Goal: Task Accomplishment & Management: Manage account settings

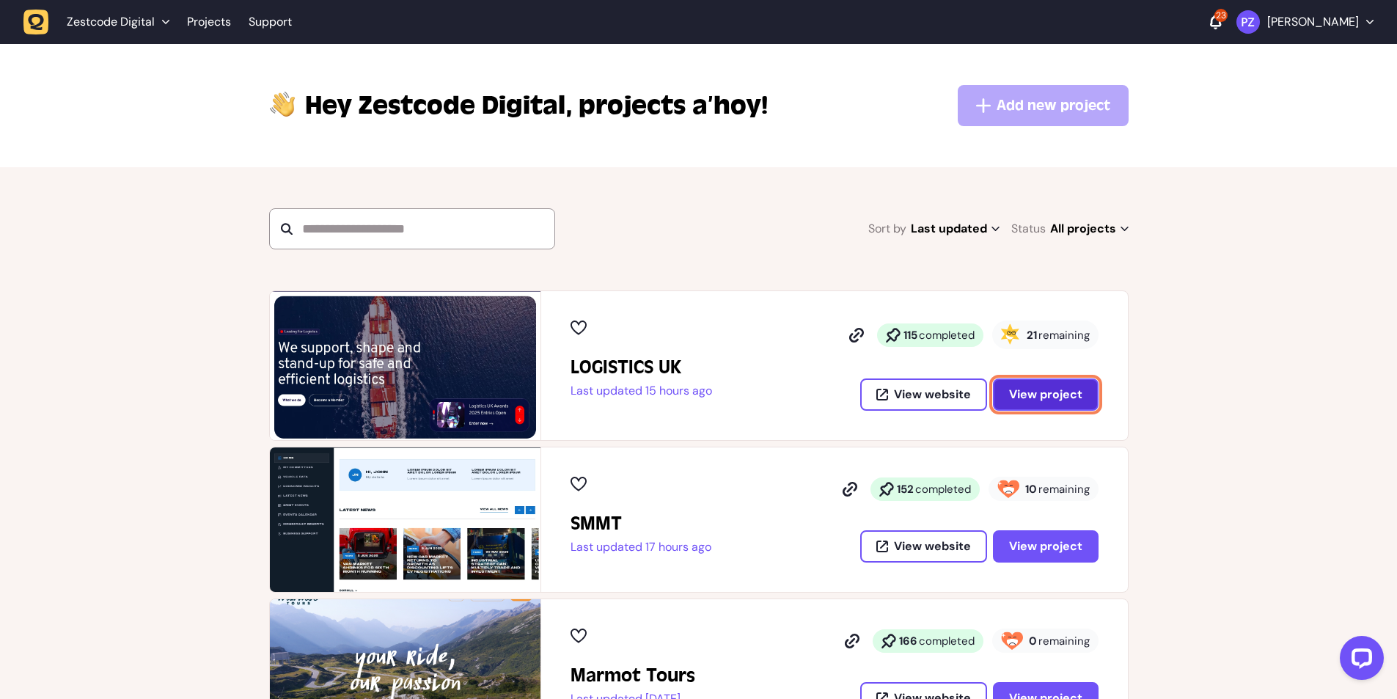
click at [1062, 399] on span "View project" at bounding box center [1045, 395] width 73 height 12
drag, startPoint x: 1030, startPoint y: 334, endPoint x: 1105, endPoint y: 335, distance: 75.6
click at [1105, 335] on div "LOGISTICS UK Last updated 15 hours ago 115 completed 21 remaining View website …" at bounding box center [834, 365] width 587 height 149
click at [1058, 389] on span "View project" at bounding box center [1045, 395] width 73 height 12
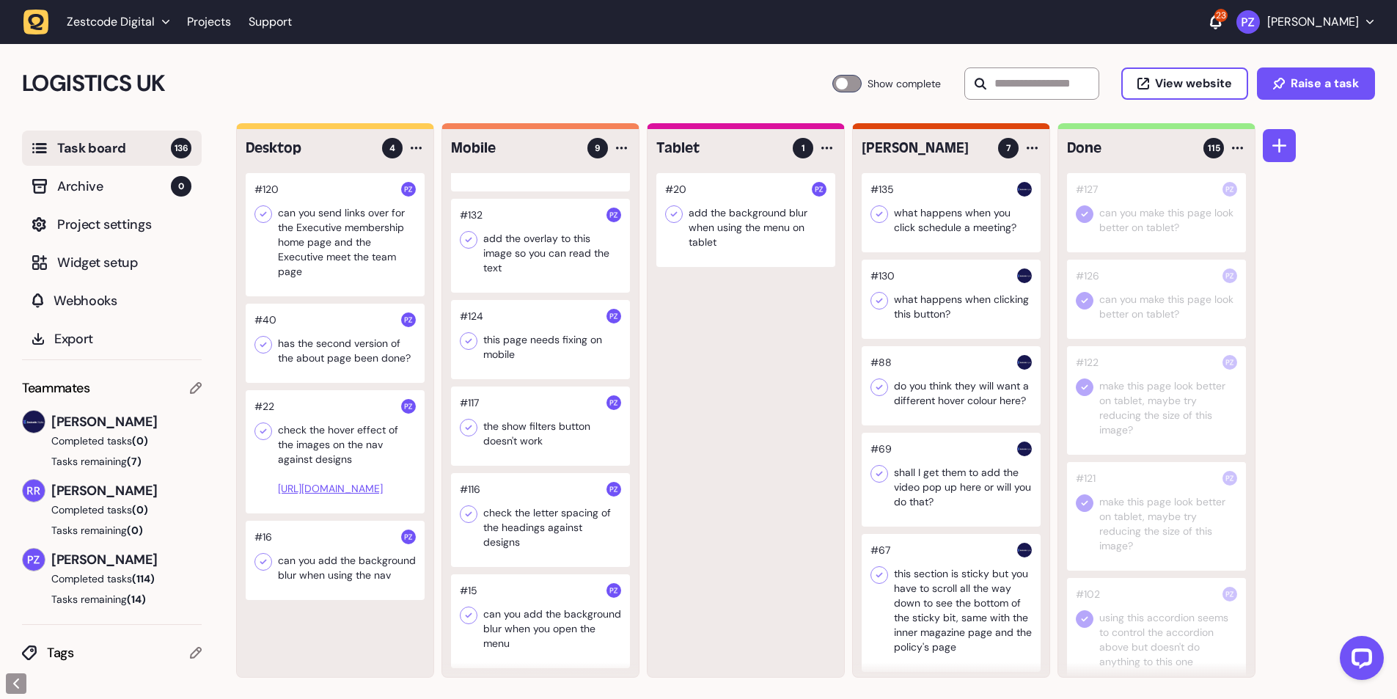
scroll to position [1, 0]
click at [523, 524] on div at bounding box center [540, 519] width 179 height 94
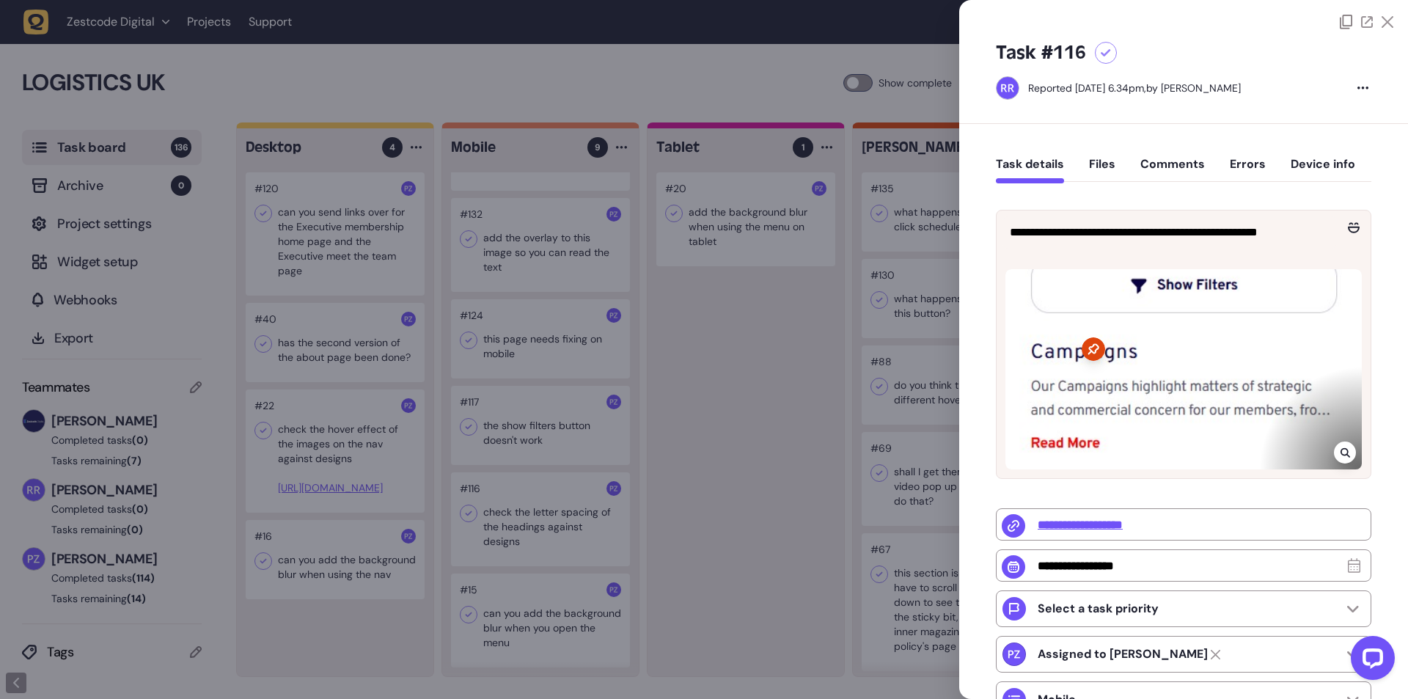
click at [519, 523] on div at bounding box center [704, 349] width 1408 height 699
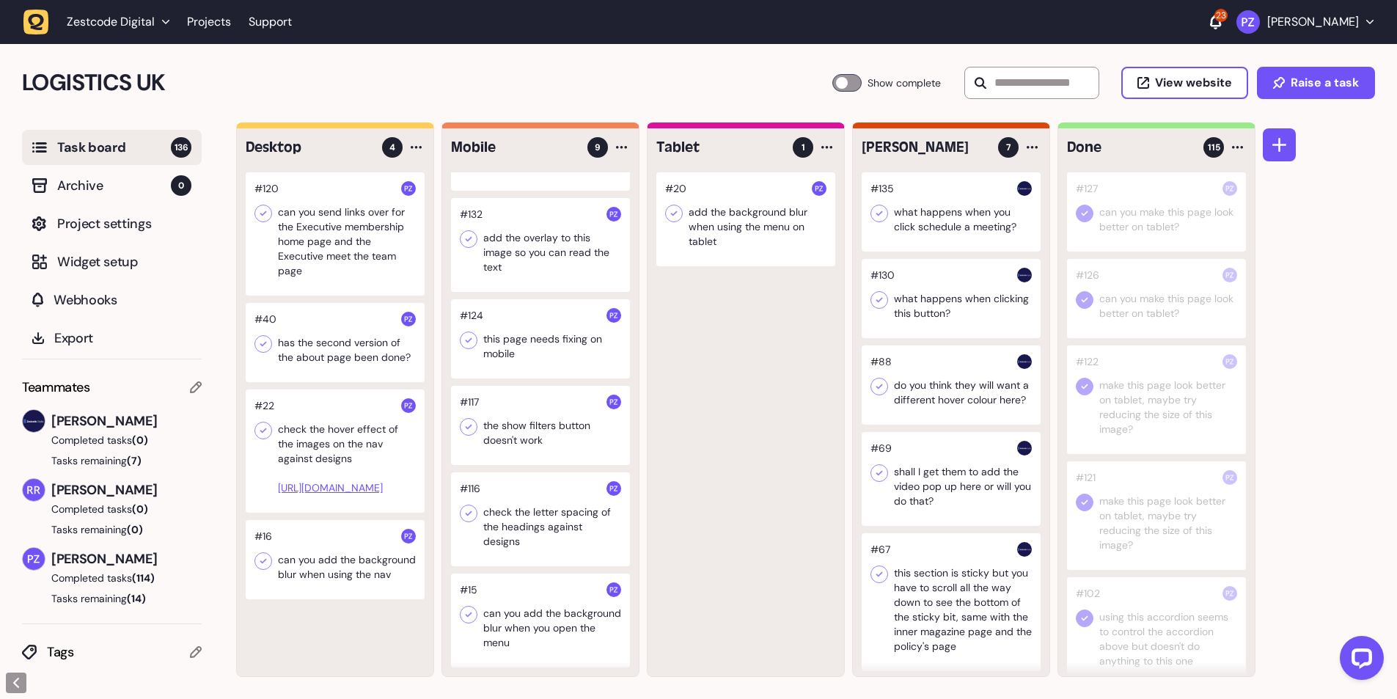
click at [519, 523] on div at bounding box center [540, 519] width 179 height 94
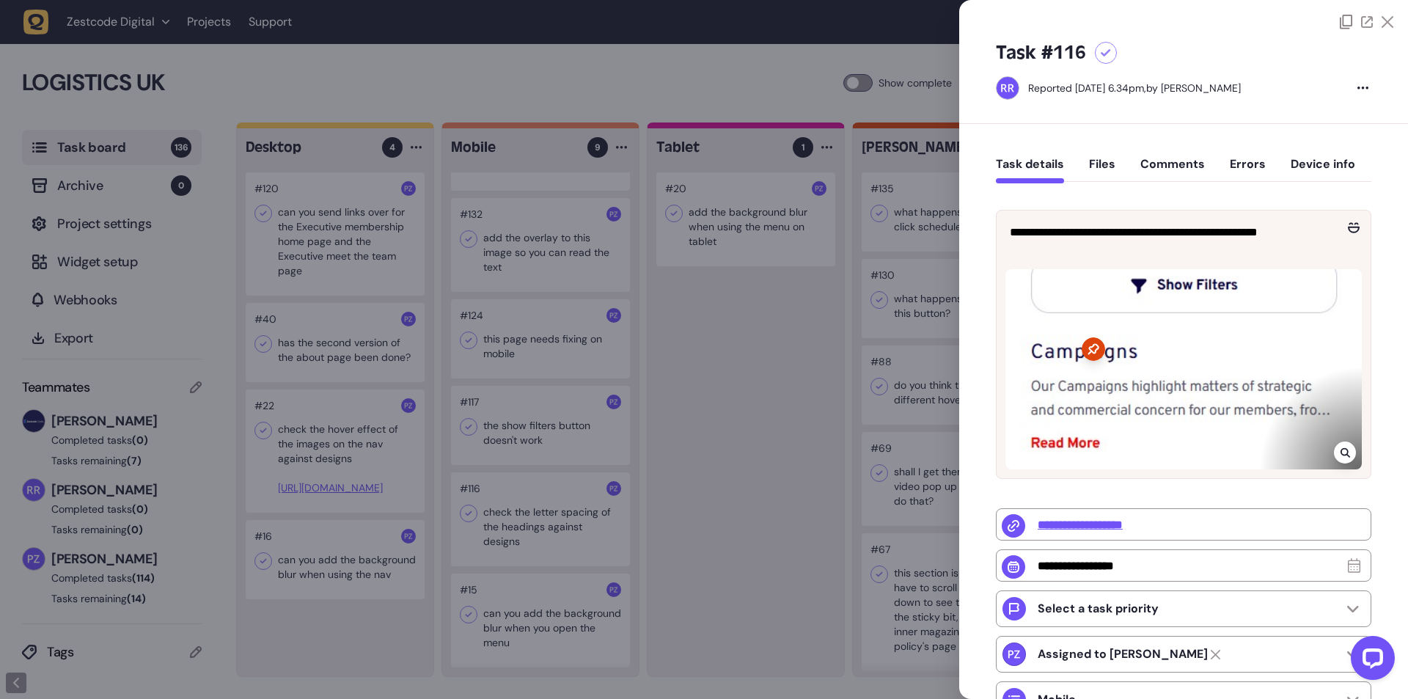
click at [1351, 455] on div at bounding box center [1345, 453] width 22 height 22
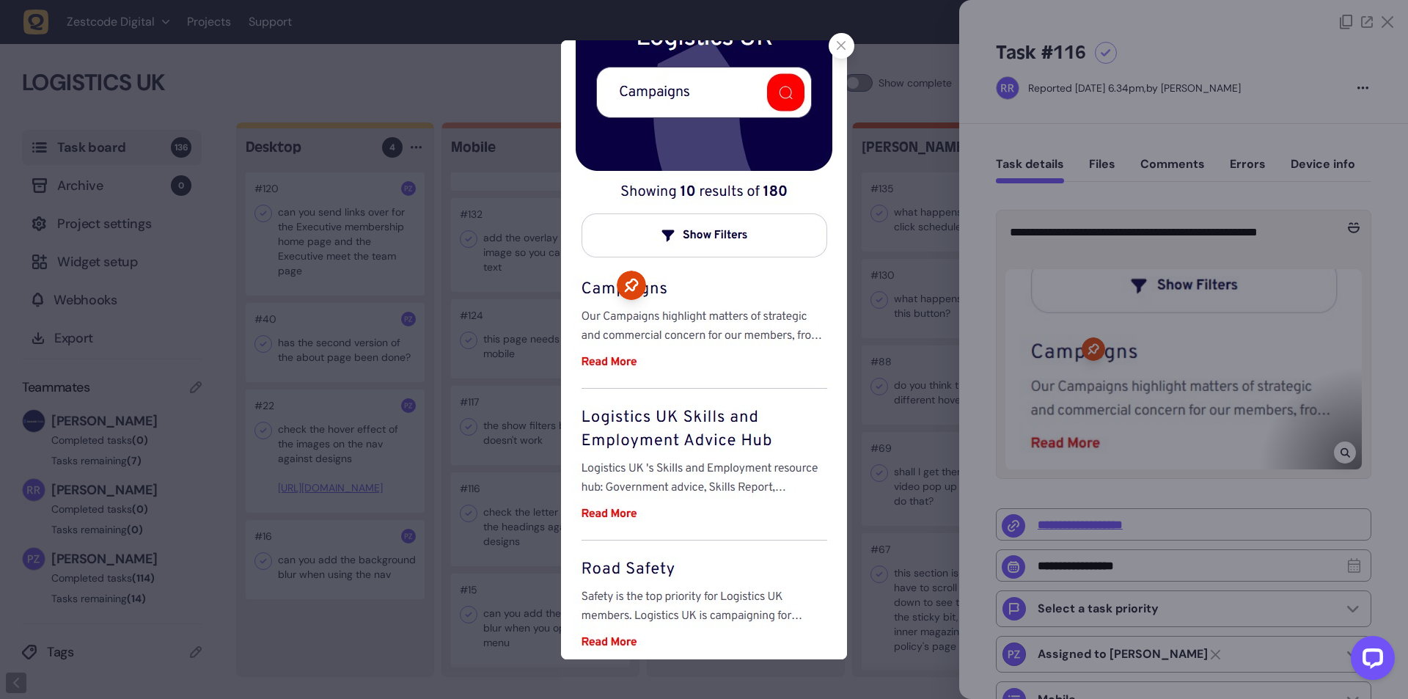
click at [1348, 453] on div at bounding box center [704, 349] width 1408 height 699
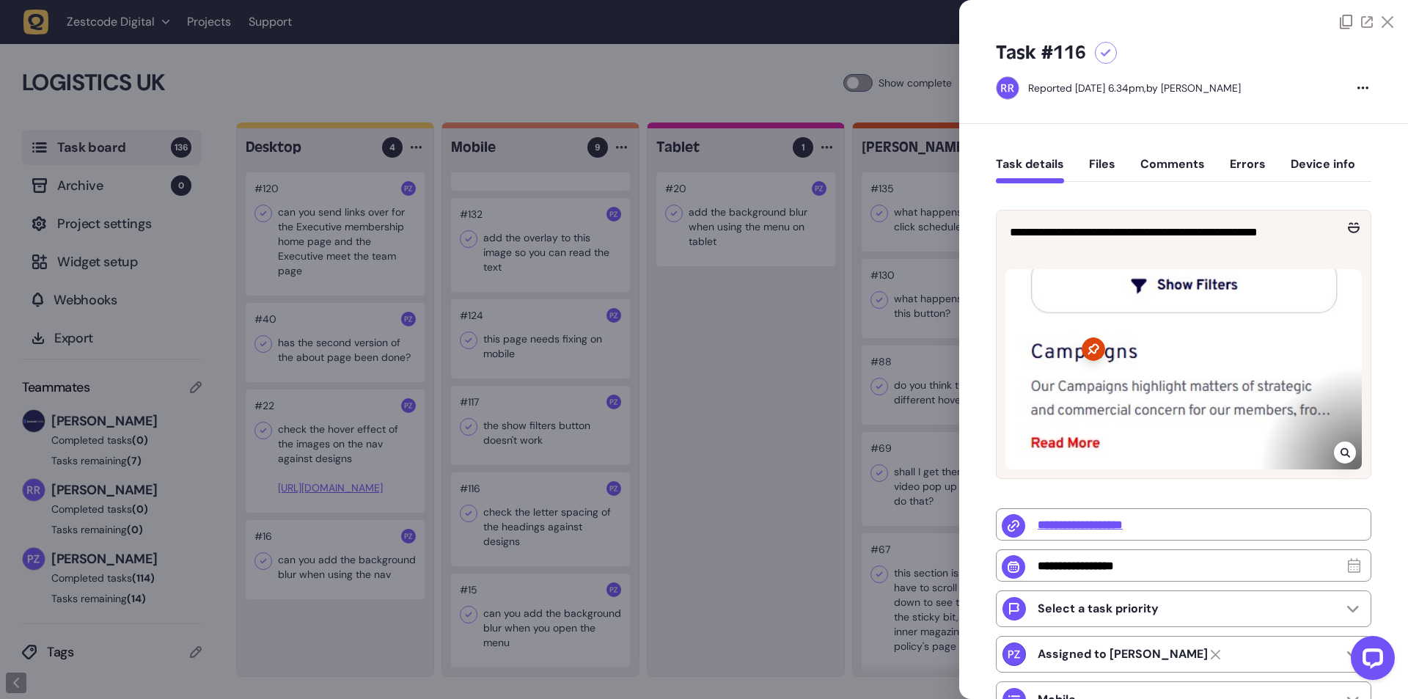
drag, startPoint x: 609, startPoint y: 610, endPoint x: 561, endPoint y: 579, distance: 57.2
click at [609, 607] on div at bounding box center [704, 349] width 1408 height 699
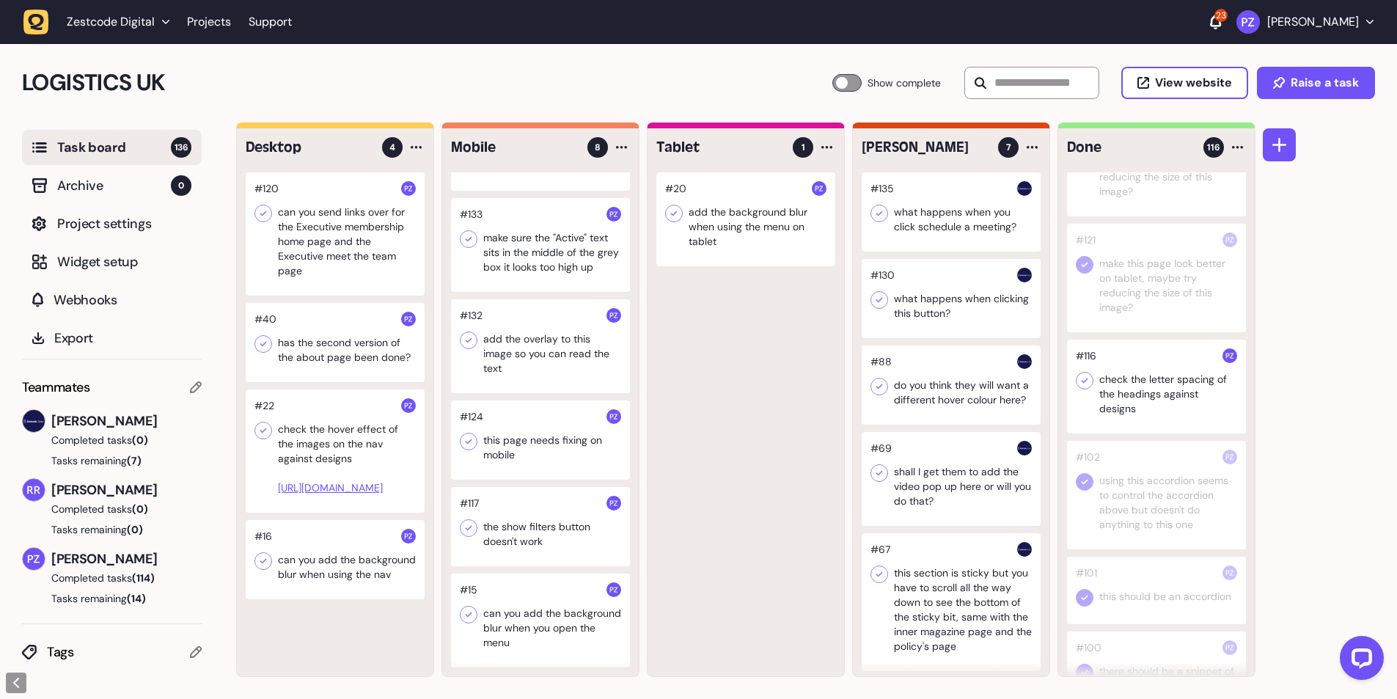
scroll to position [196, 0]
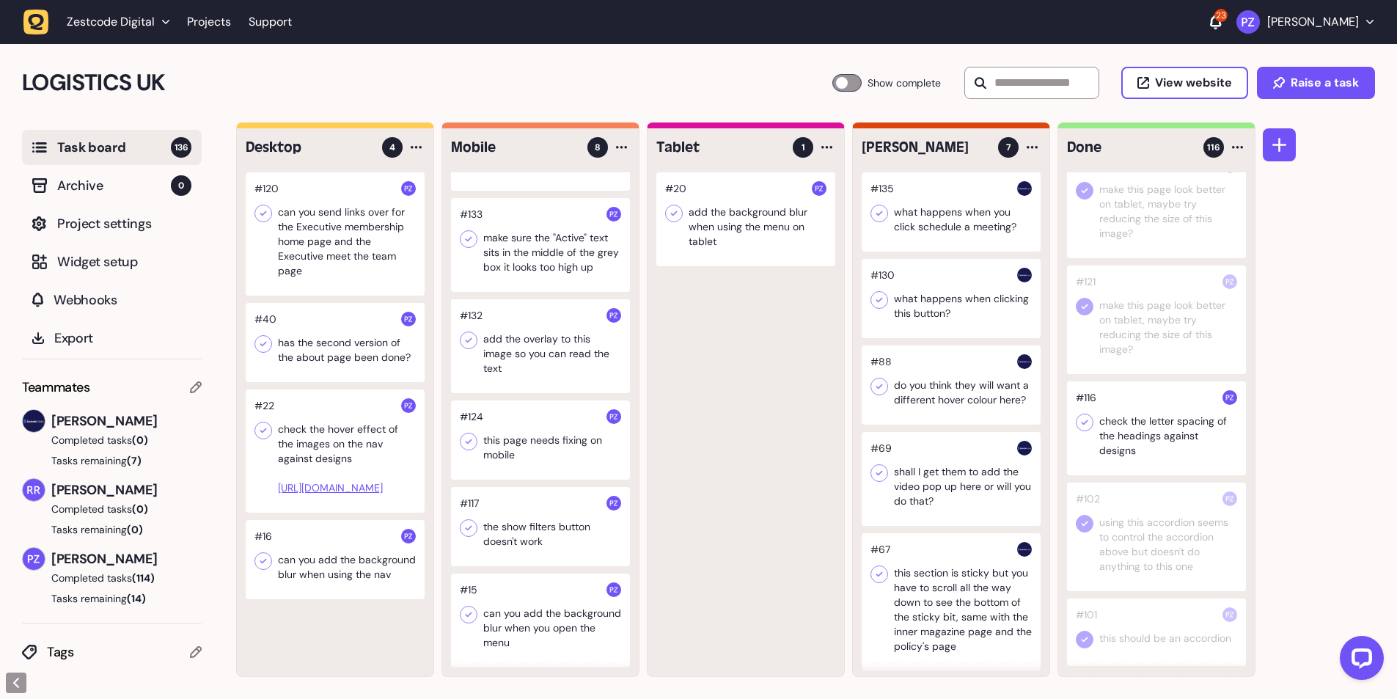
click at [1086, 422] on icon at bounding box center [1085, 422] width 7 height 5
click at [496, 507] on div at bounding box center [540, 526] width 179 height 79
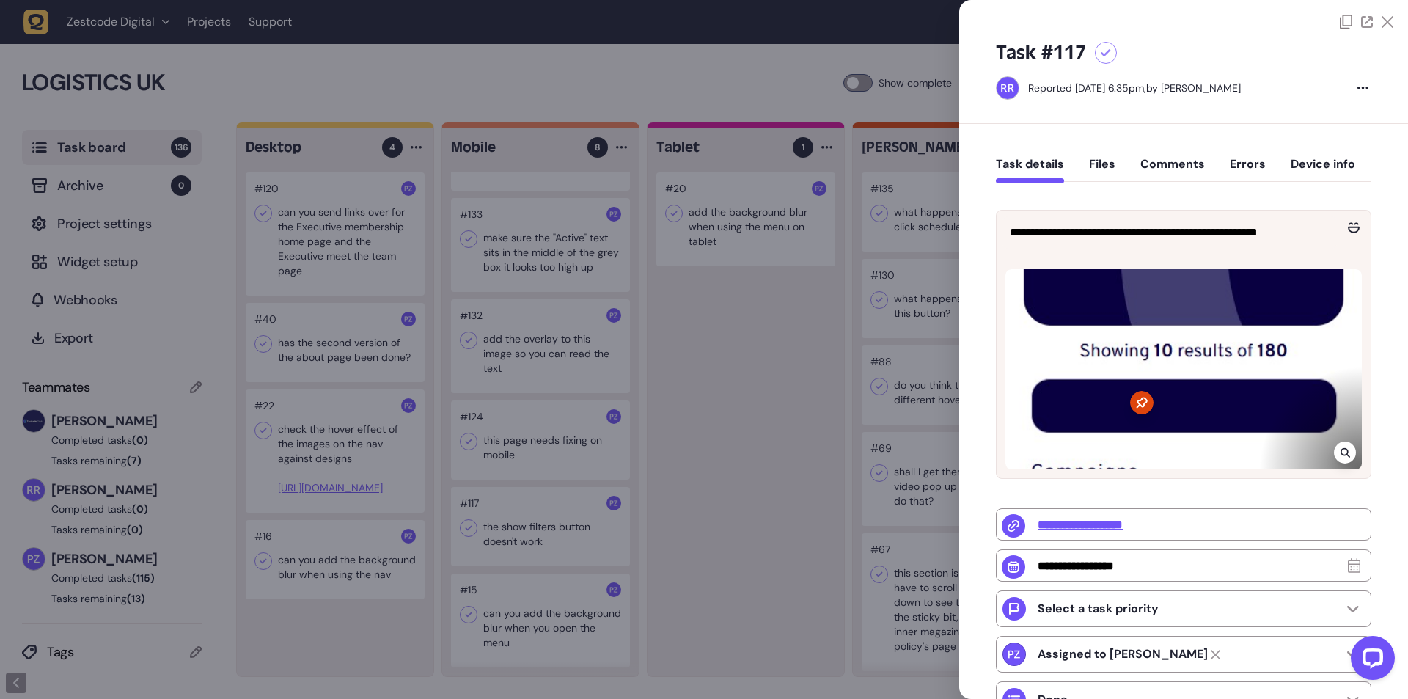
click at [488, 538] on div at bounding box center [704, 349] width 1408 height 699
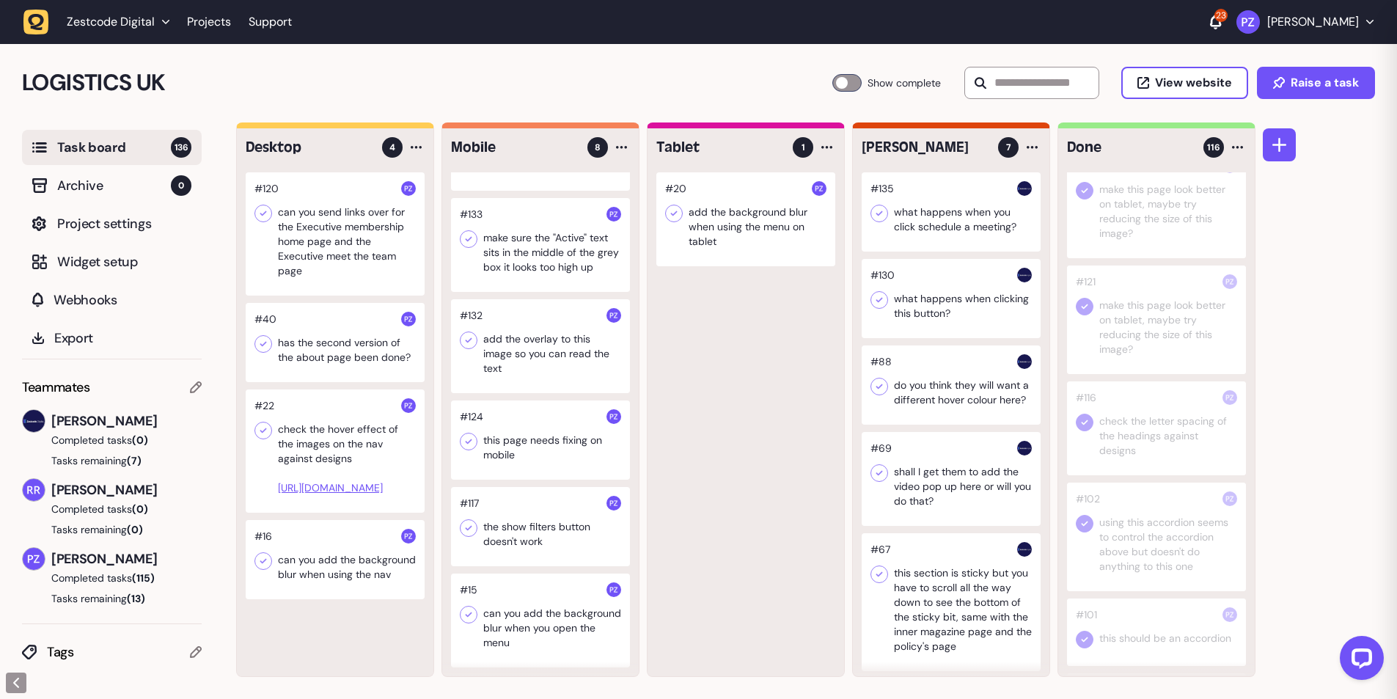
click at [515, 537] on div at bounding box center [540, 526] width 179 height 79
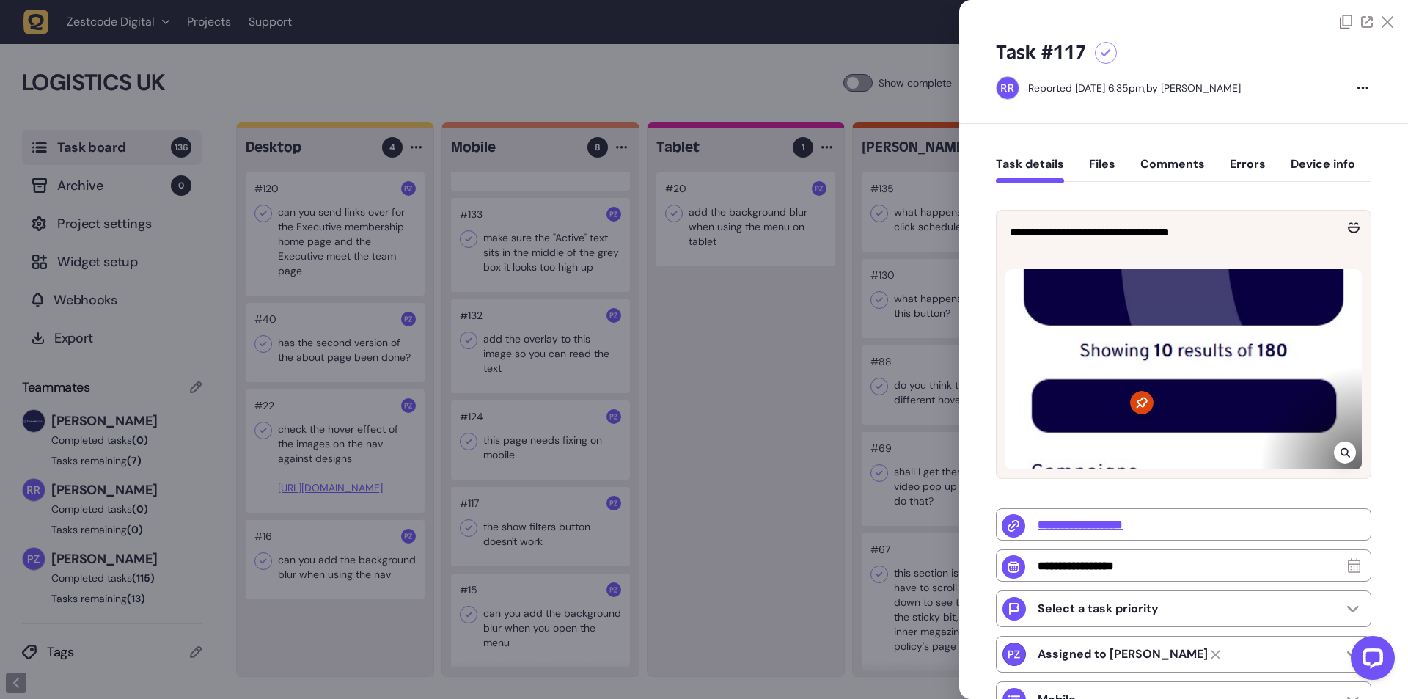
click at [1348, 455] on div at bounding box center [1345, 453] width 22 height 22
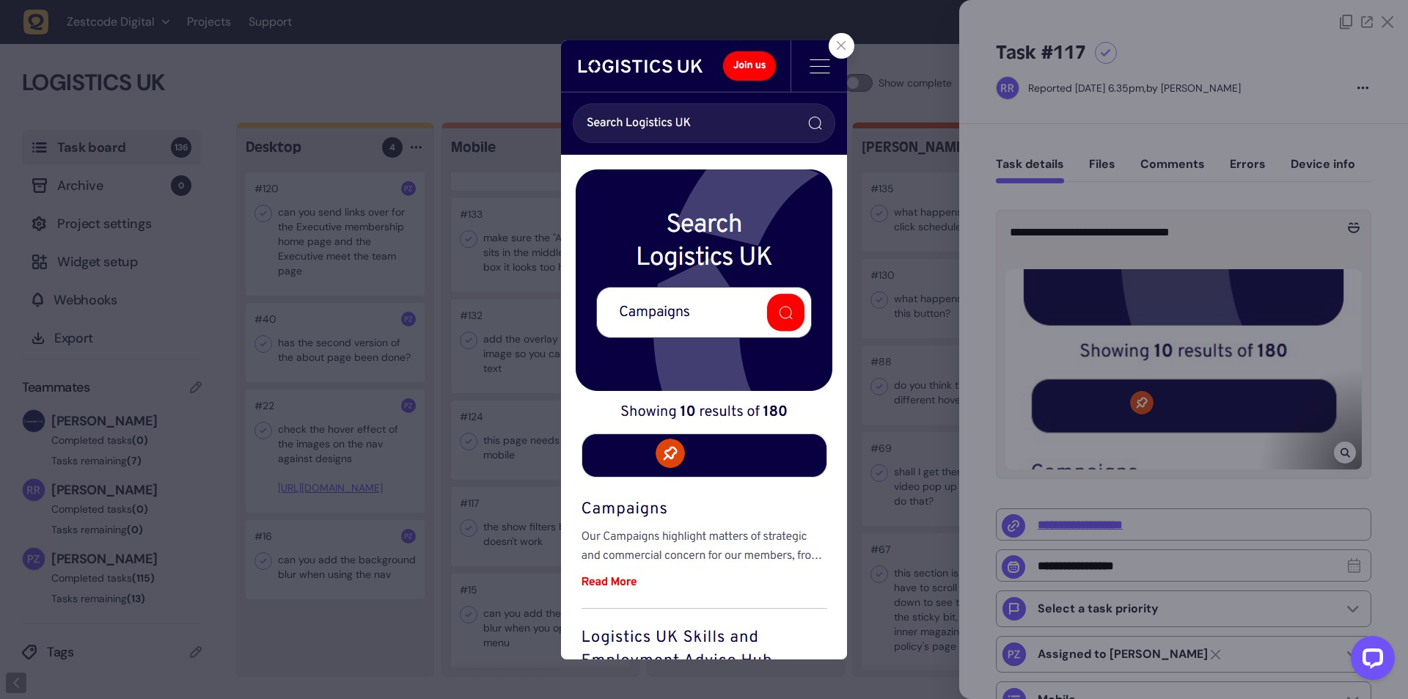
click at [1343, 454] on div at bounding box center [704, 349] width 1408 height 699
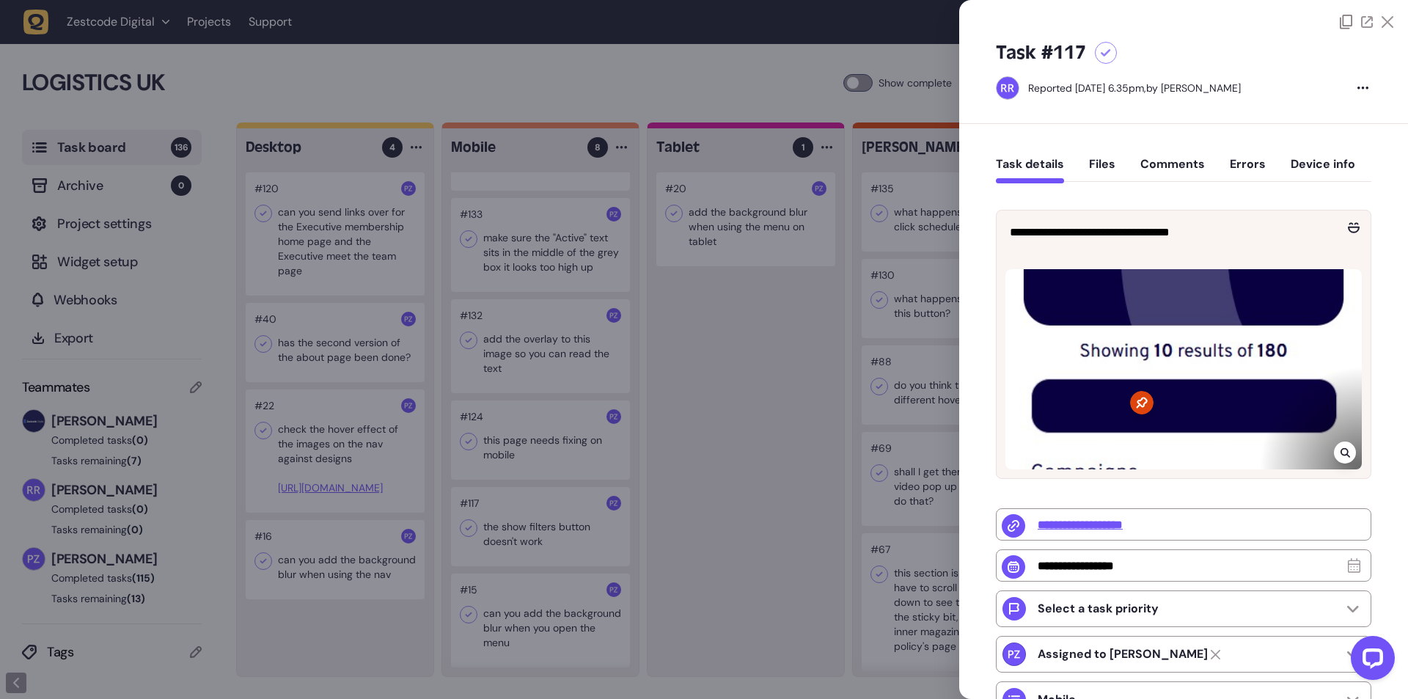
click at [796, 409] on div at bounding box center [704, 349] width 1408 height 699
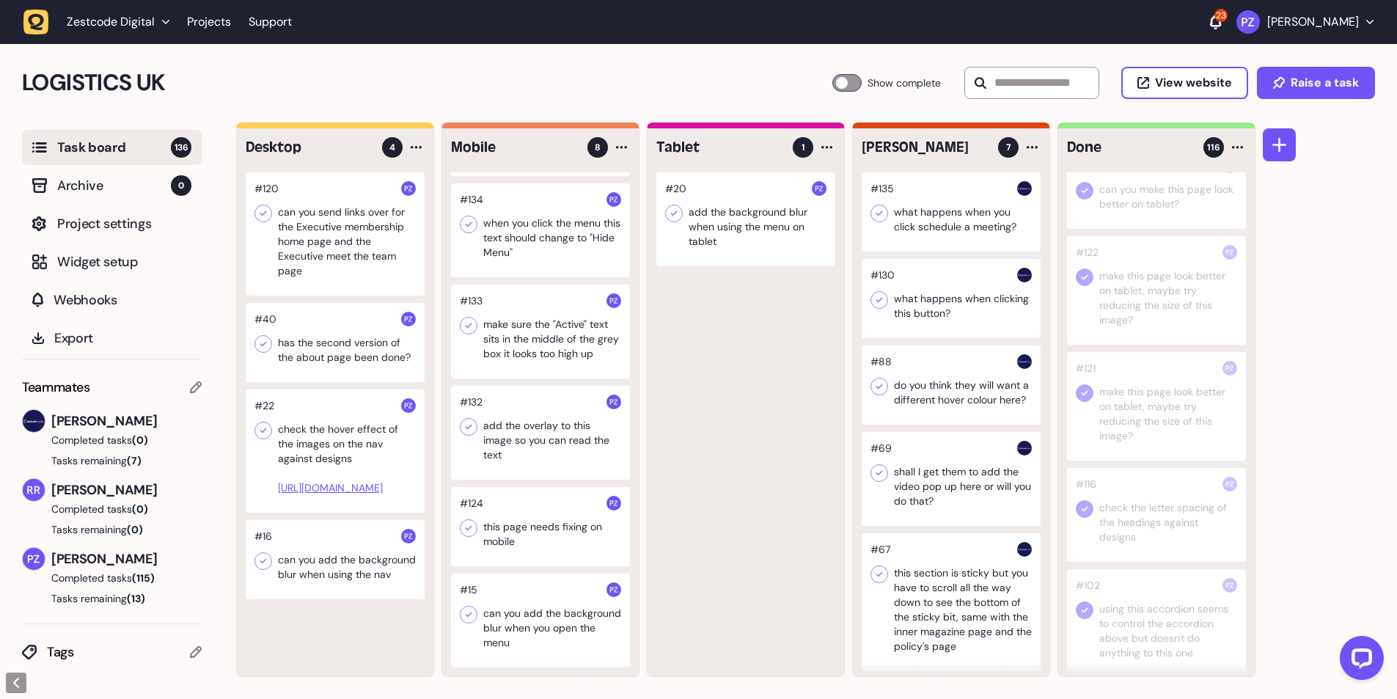
scroll to position [196, 0]
click at [1085, 420] on icon at bounding box center [1084, 422] width 15 height 15
click at [509, 543] on div at bounding box center [540, 526] width 179 height 79
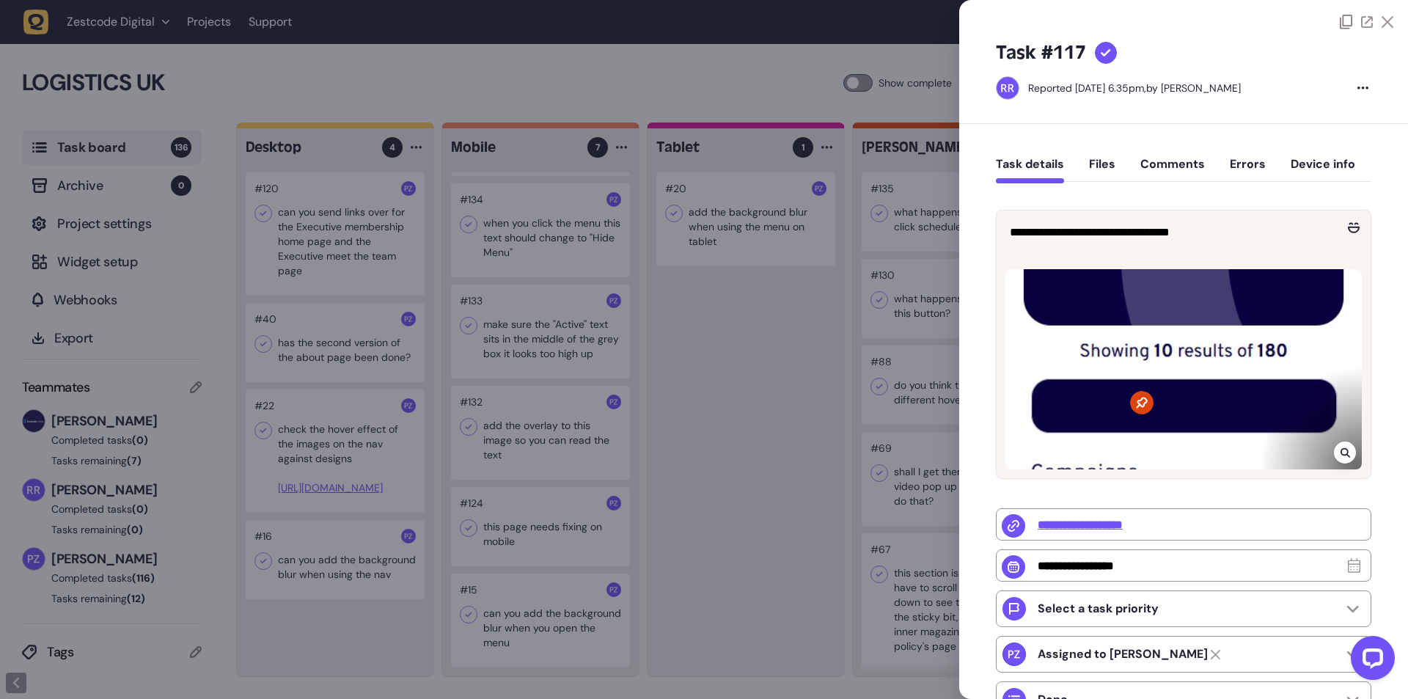
click at [503, 526] on div at bounding box center [704, 349] width 1408 height 699
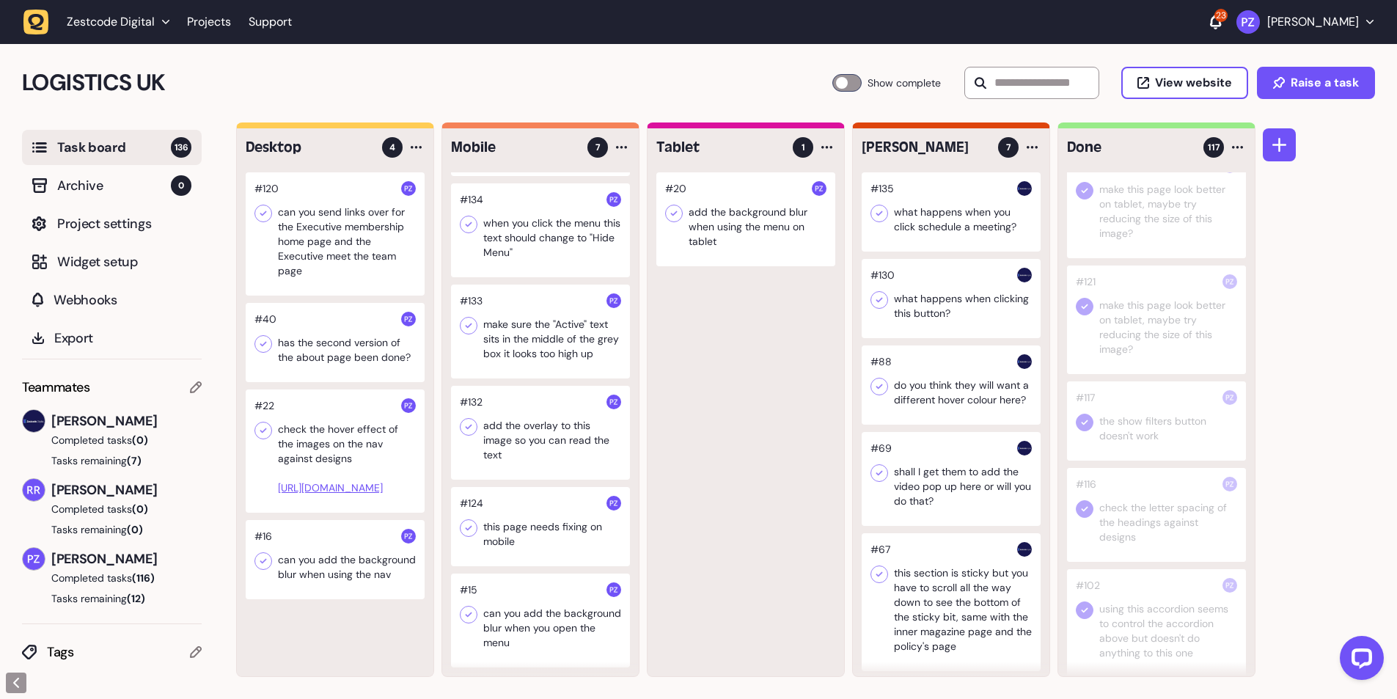
click at [503, 526] on div at bounding box center [540, 526] width 179 height 79
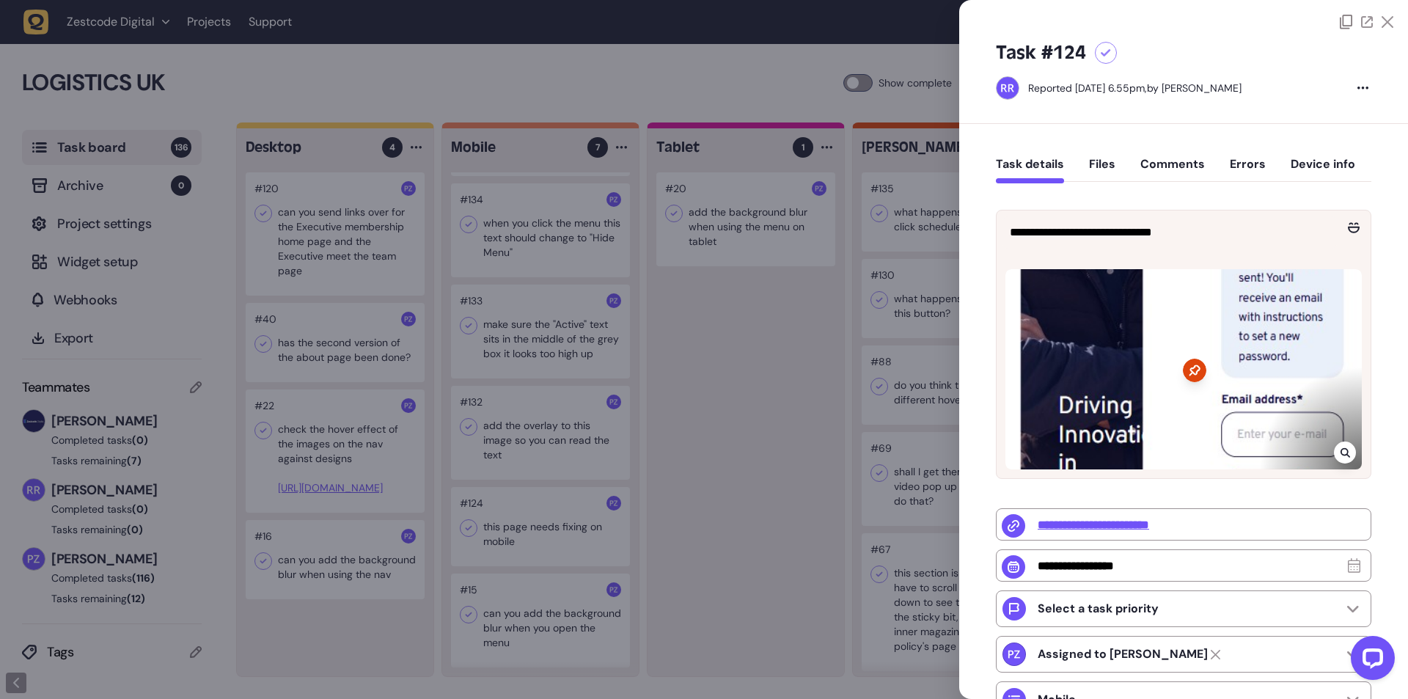
click at [545, 366] on div at bounding box center [704, 349] width 1408 height 699
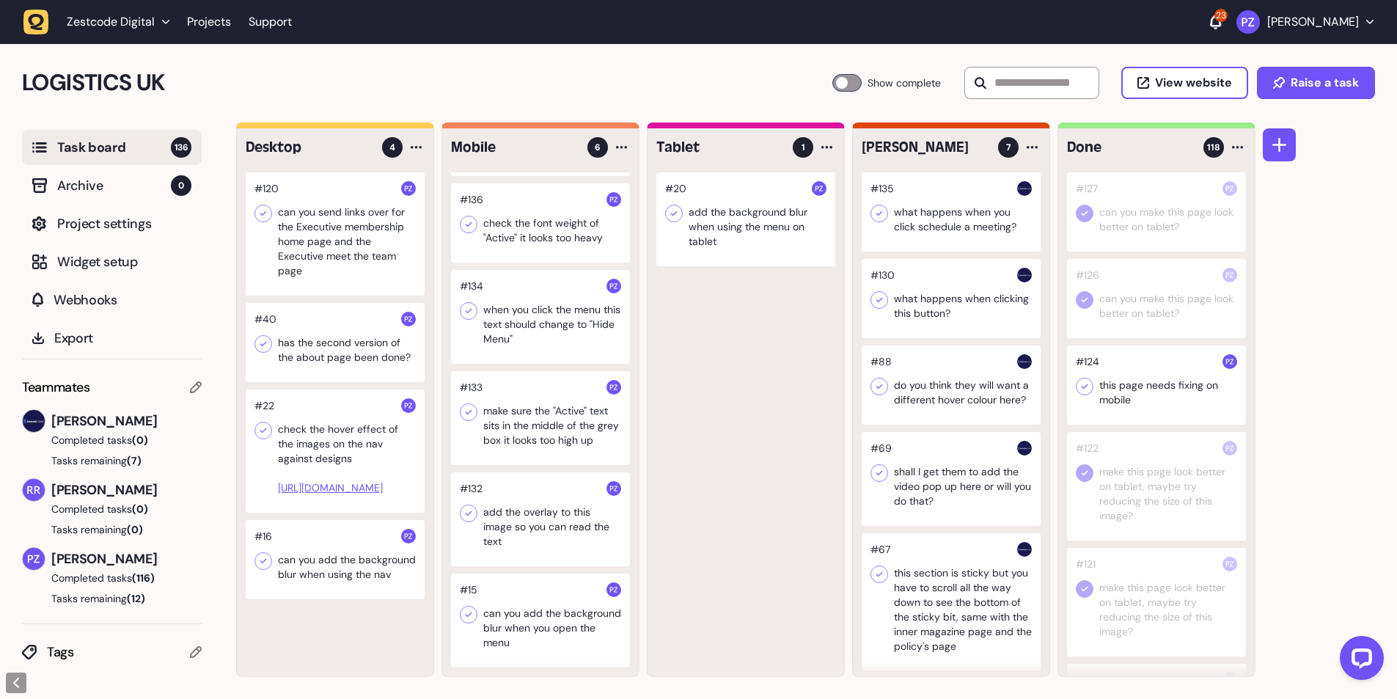
click at [1083, 381] on icon at bounding box center [1084, 386] width 15 height 15
click at [539, 526] on div at bounding box center [540, 519] width 179 height 94
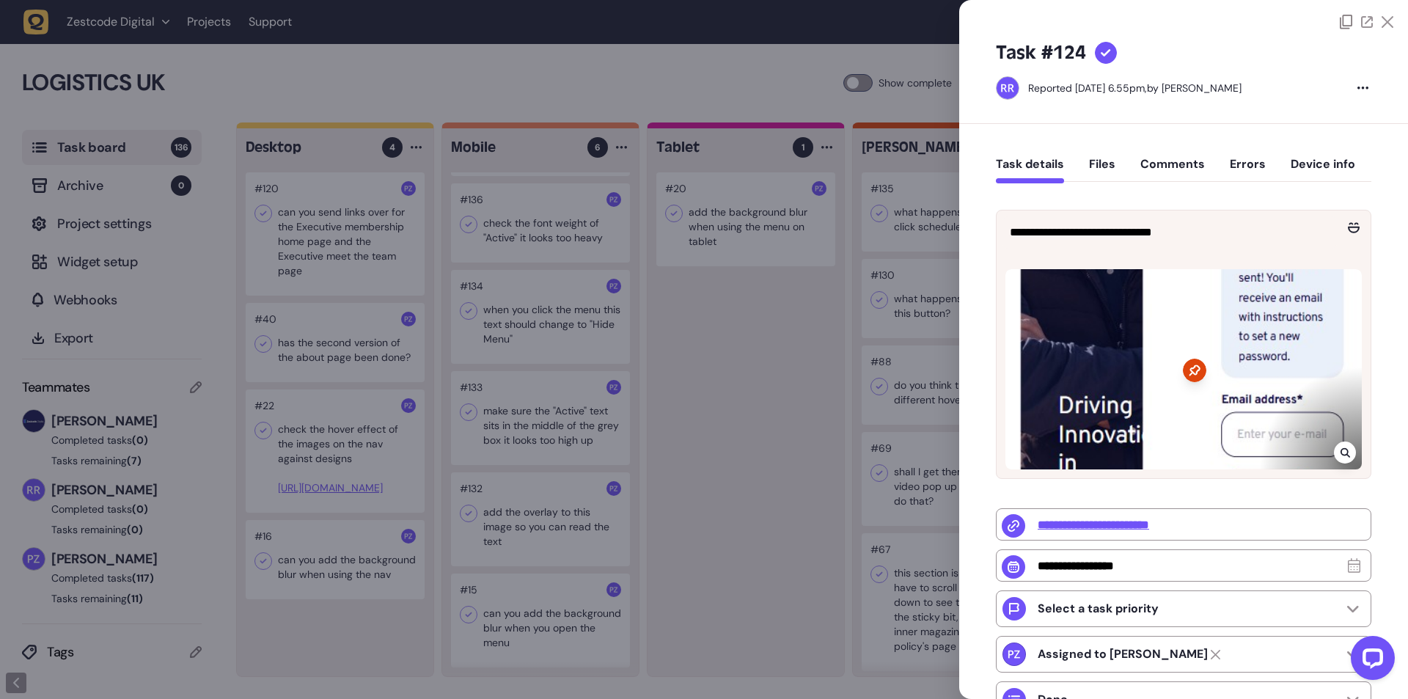
click at [528, 522] on div at bounding box center [704, 349] width 1408 height 699
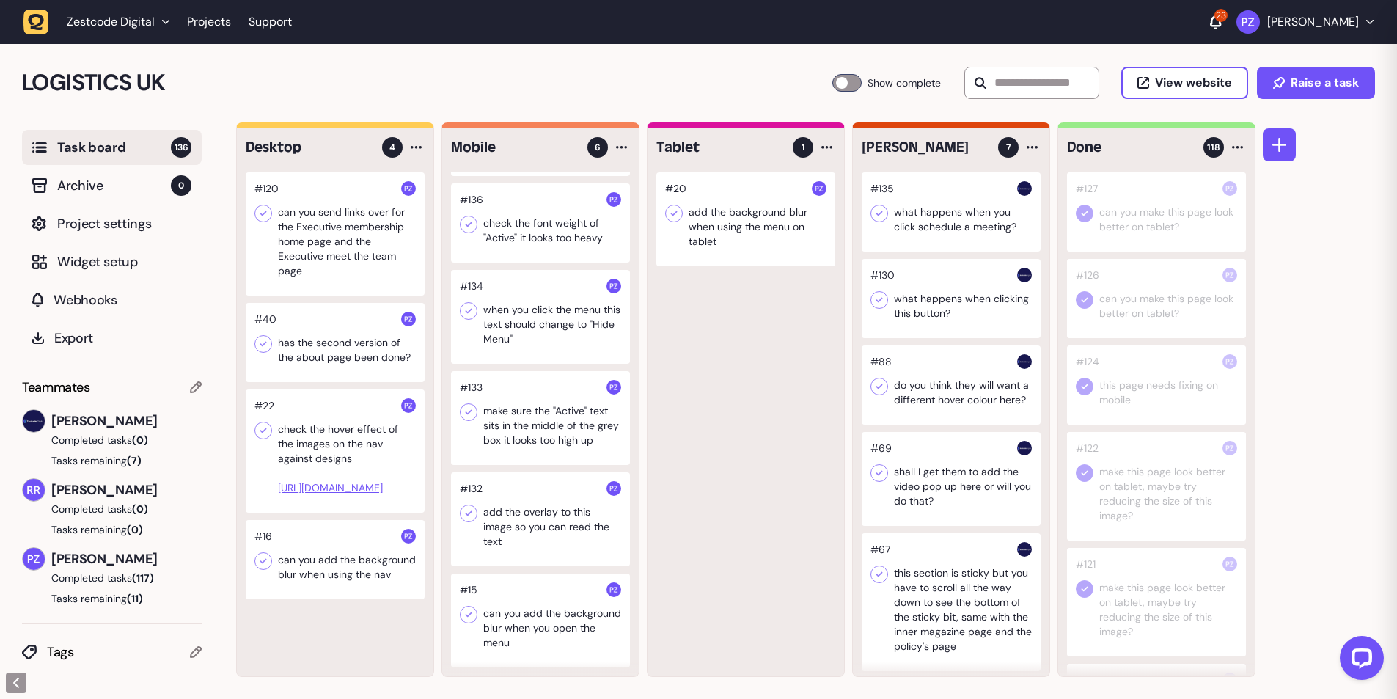
click at [527, 522] on div at bounding box center [540, 519] width 179 height 94
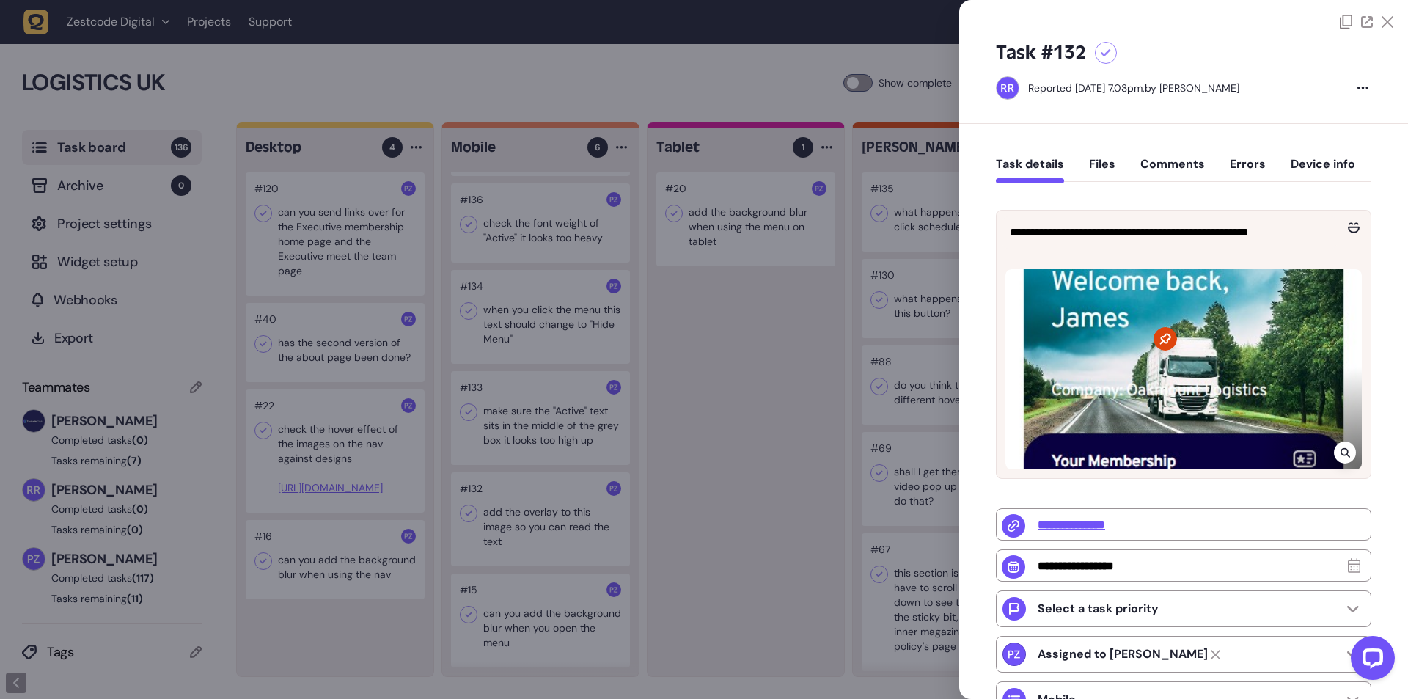
click at [1341, 451] on icon at bounding box center [1346, 453] width 10 height 12
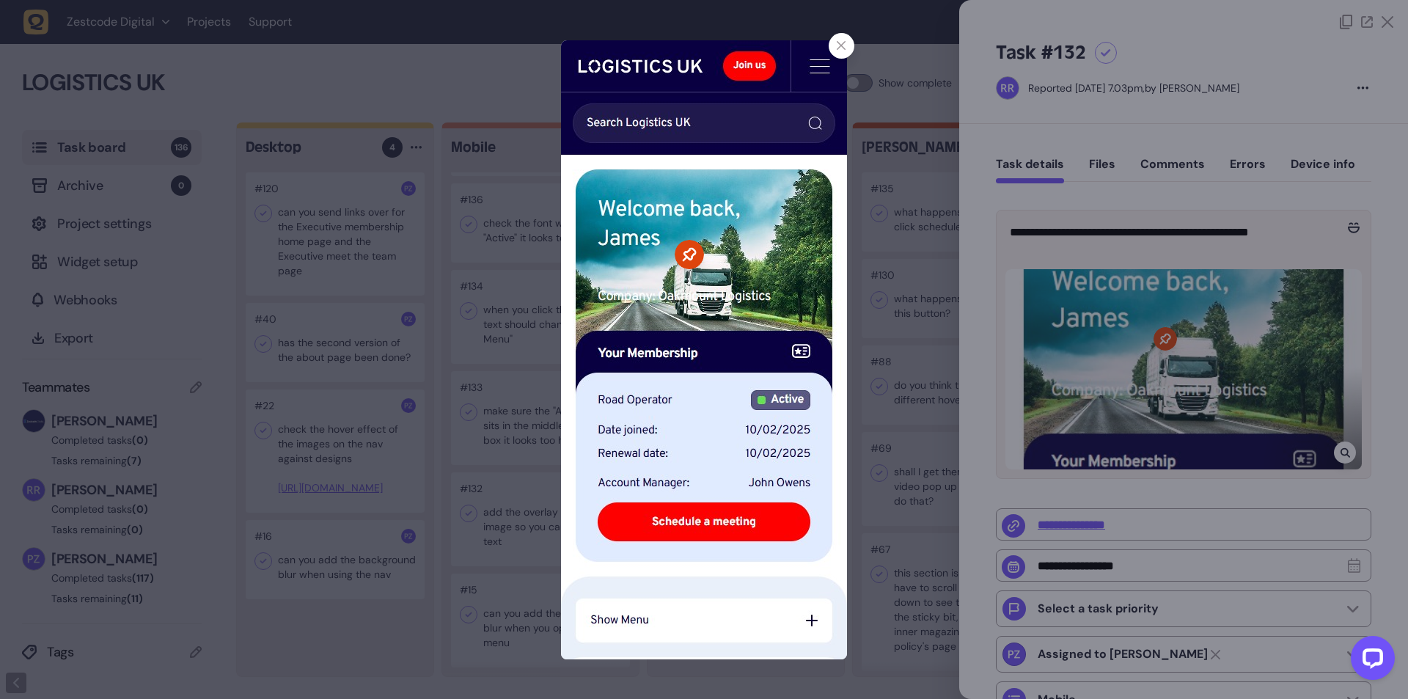
click at [1340, 451] on div at bounding box center [704, 349] width 1408 height 699
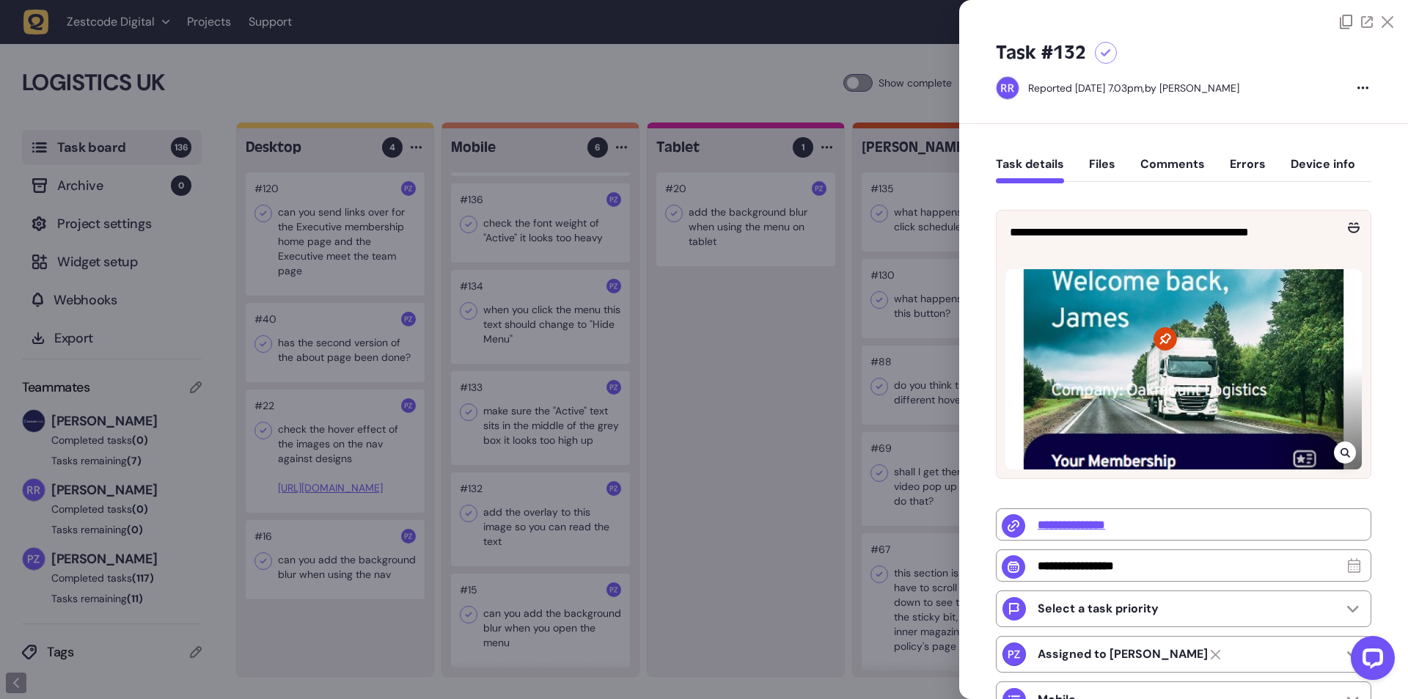
click at [417, 319] on div at bounding box center [704, 349] width 1408 height 699
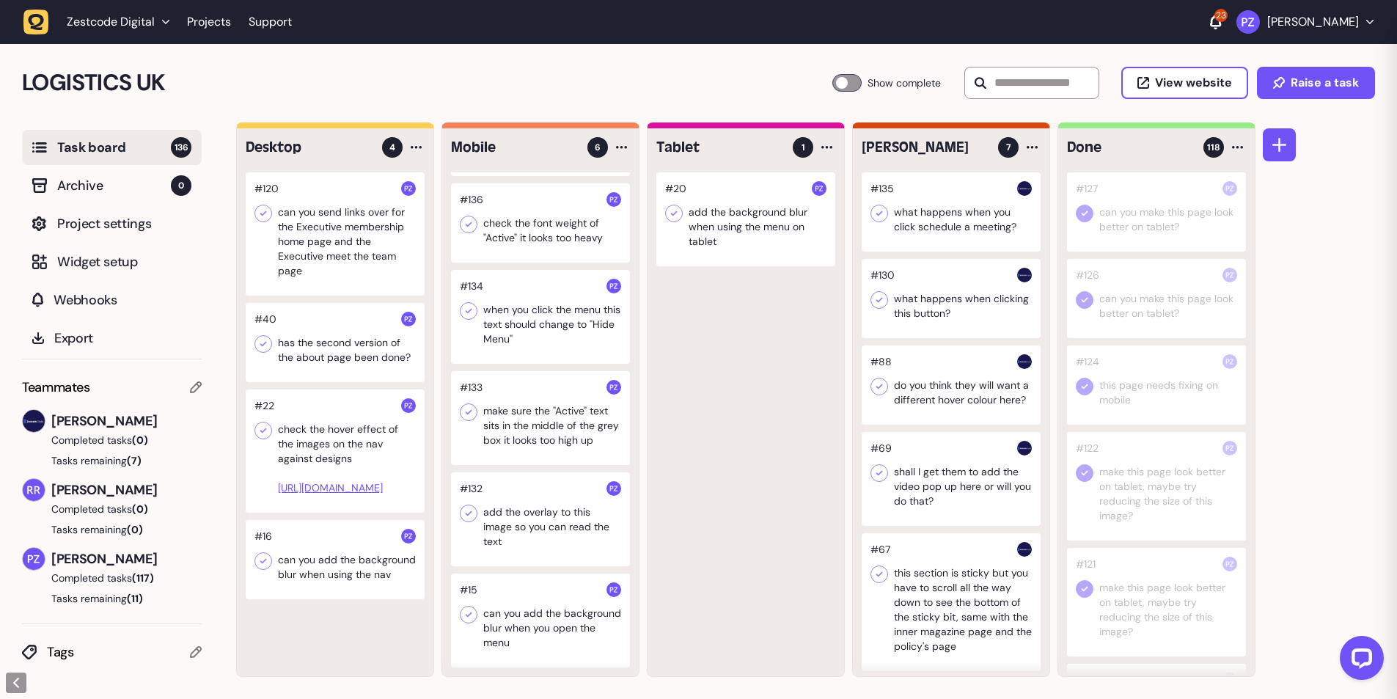
click at [344, 497] on div at bounding box center [335, 450] width 179 height 123
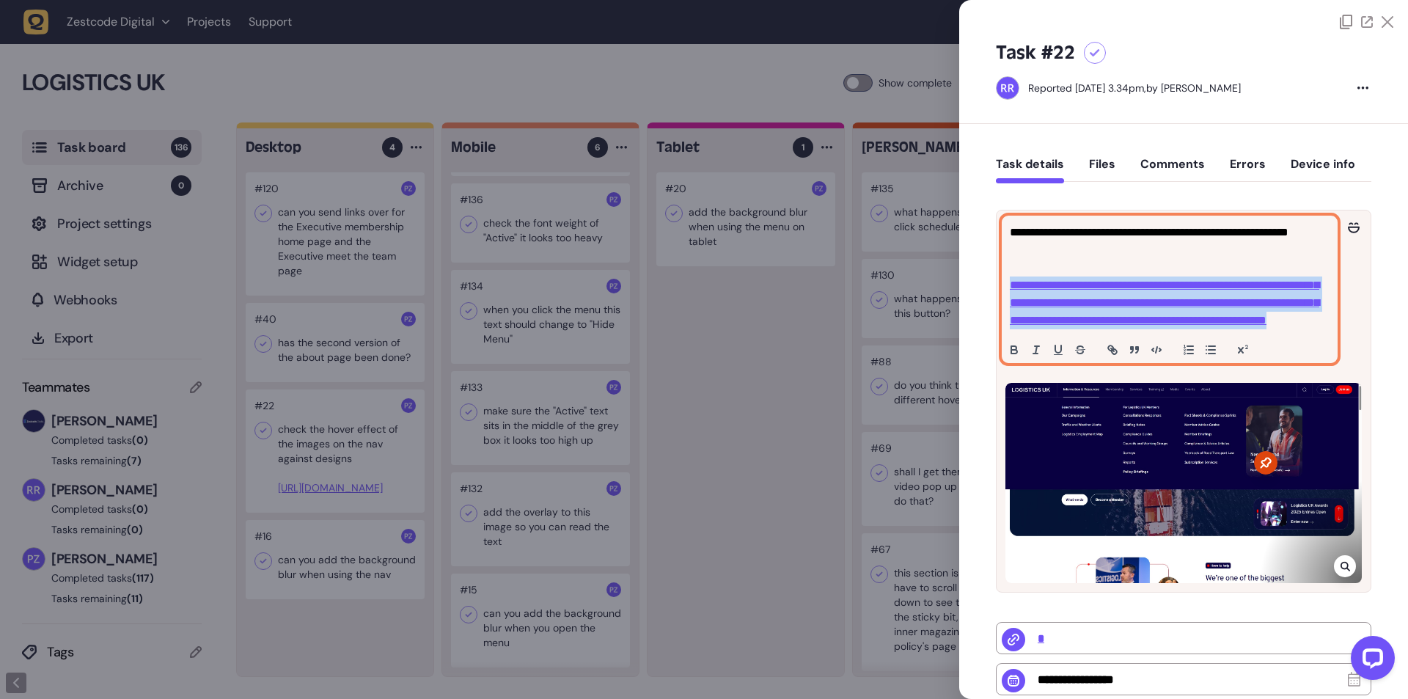
drag, startPoint x: 1138, startPoint y: 354, endPoint x: 1005, endPoint y: 288, distance: 148.9
click at [1005, 288] on div "**********" at bounding box center [1170, 289] width 334 height 146
copy link "**********"
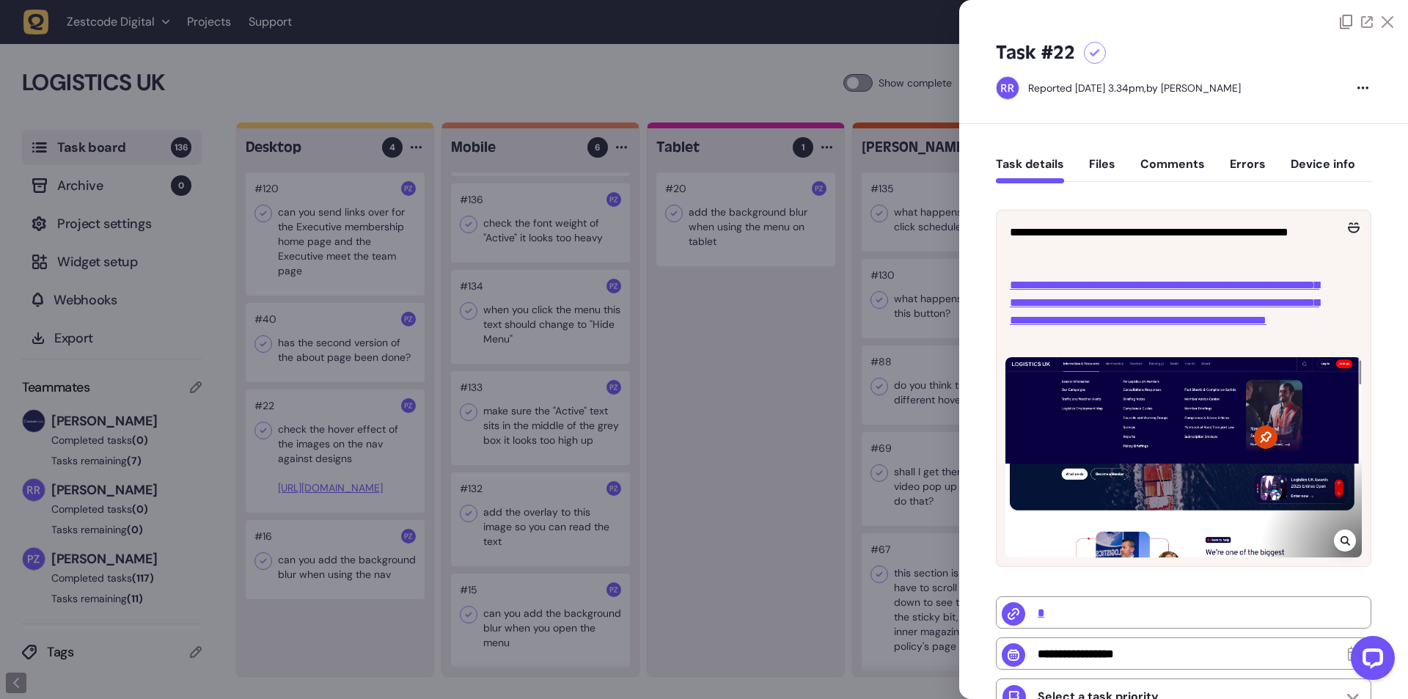
click at [784, 345] on div at bounding box center [704, 349] width 1408 height 699
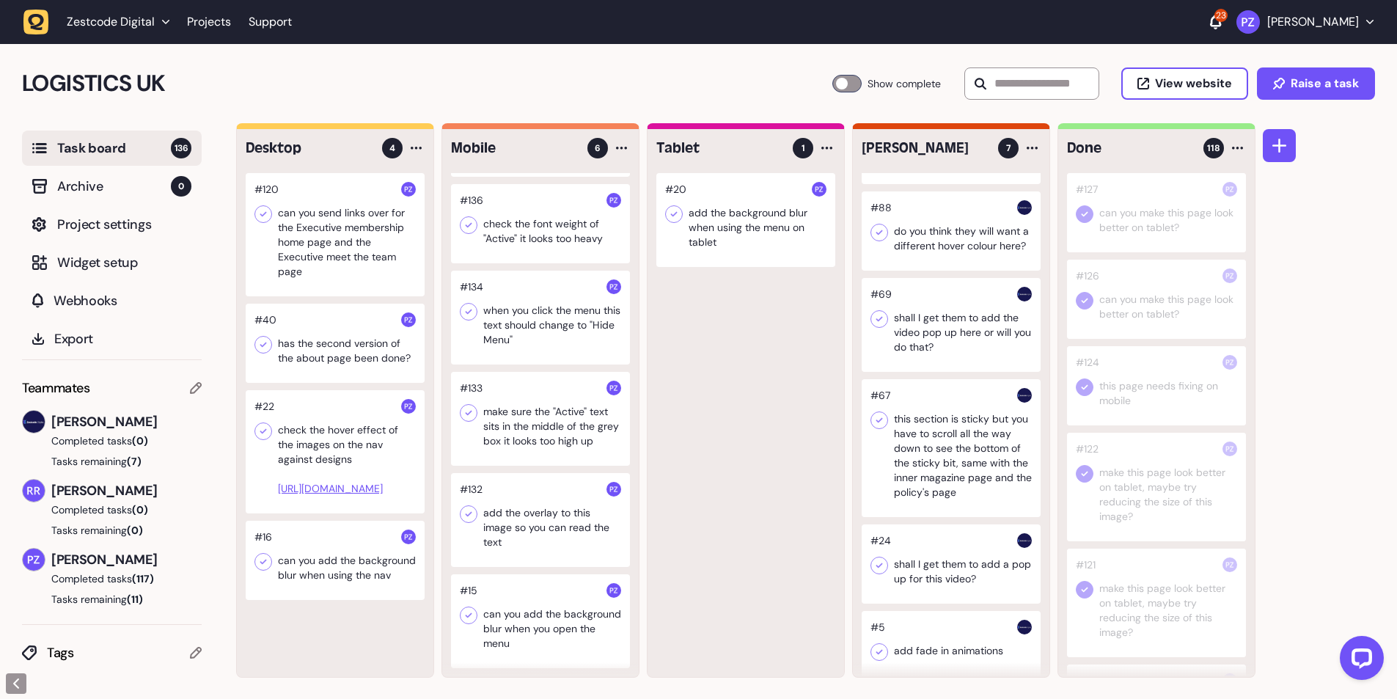
scroll to position [180, 0]
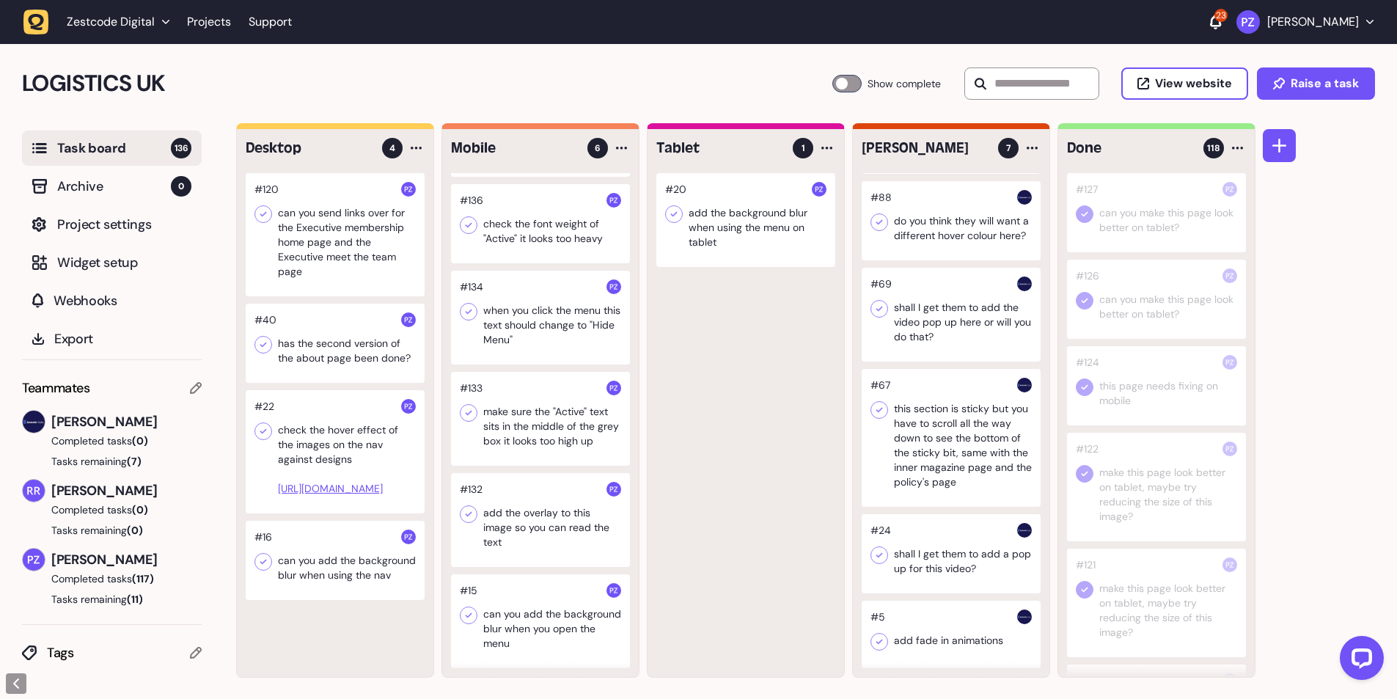
click at [932, 556] on div at bounding box center [951, 553] width 179 height 79
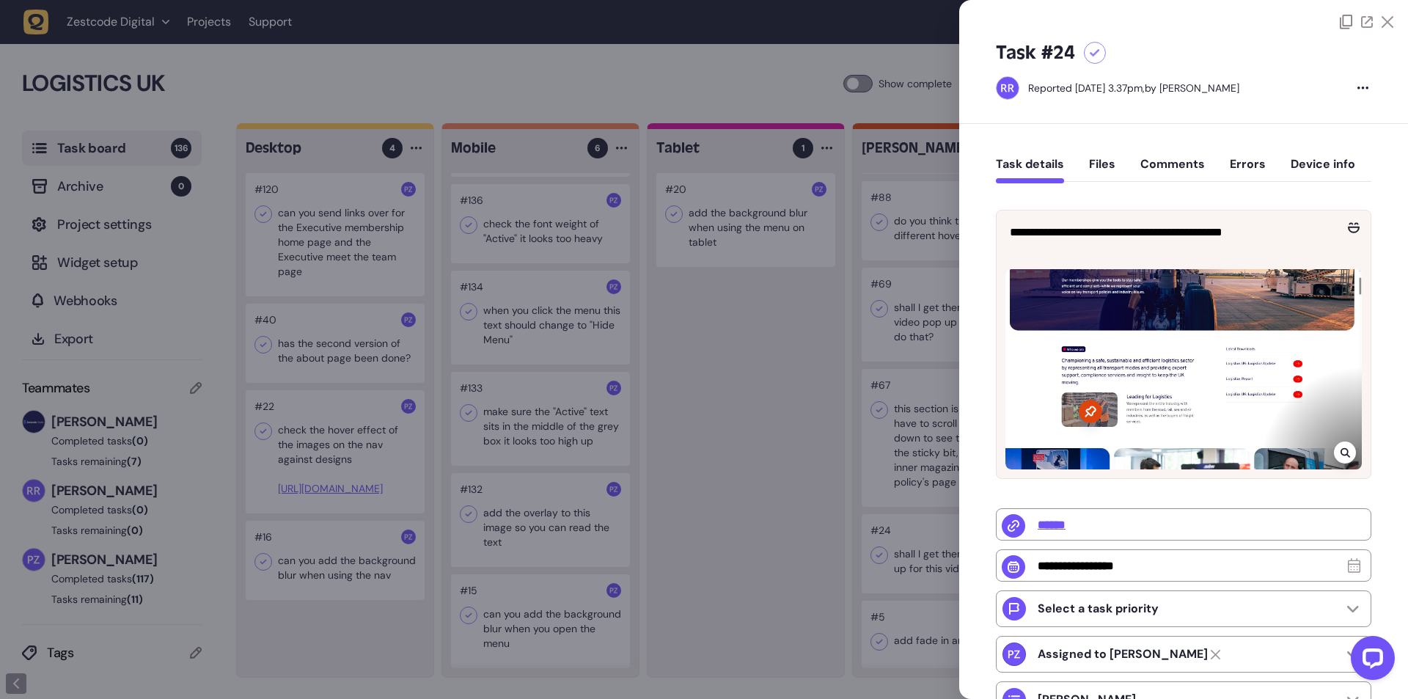
click at [912, 560] on div at bounding box center [704, 349] width 1408 height 699
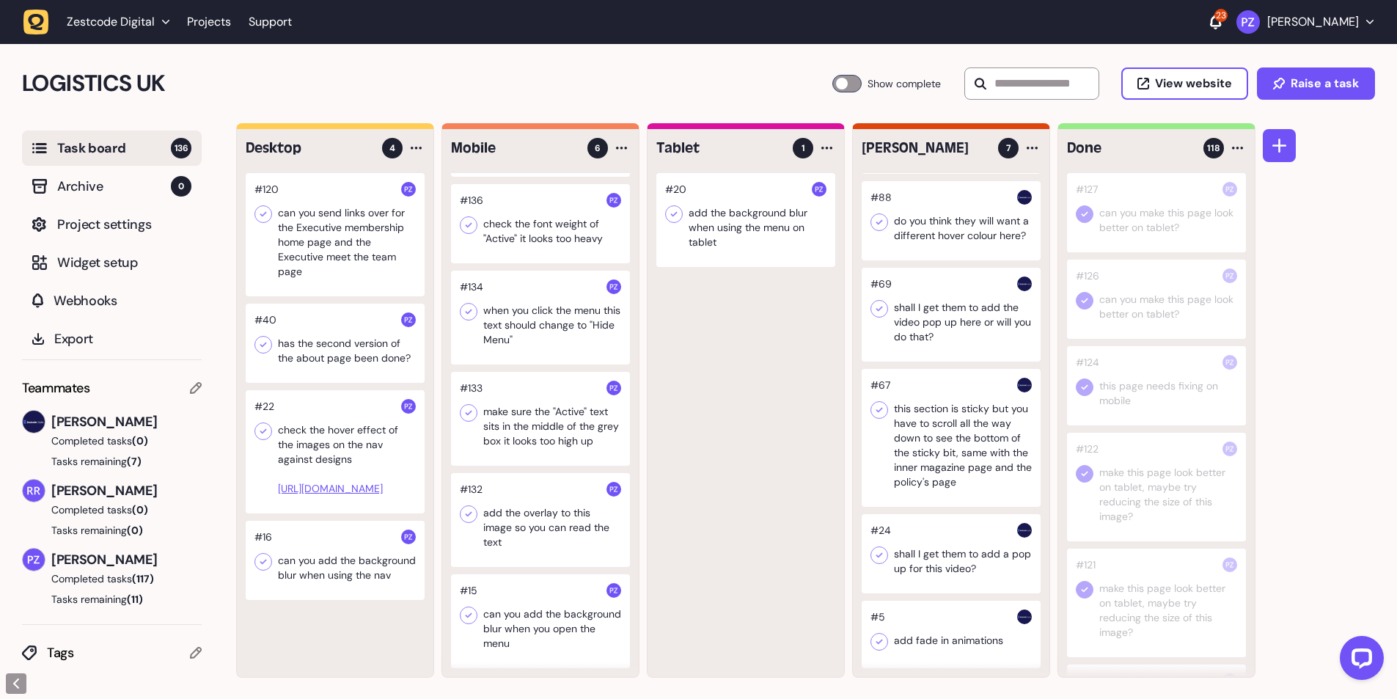
click at [516, 535] on div at bounding box center [540, 520] width 179 height 94
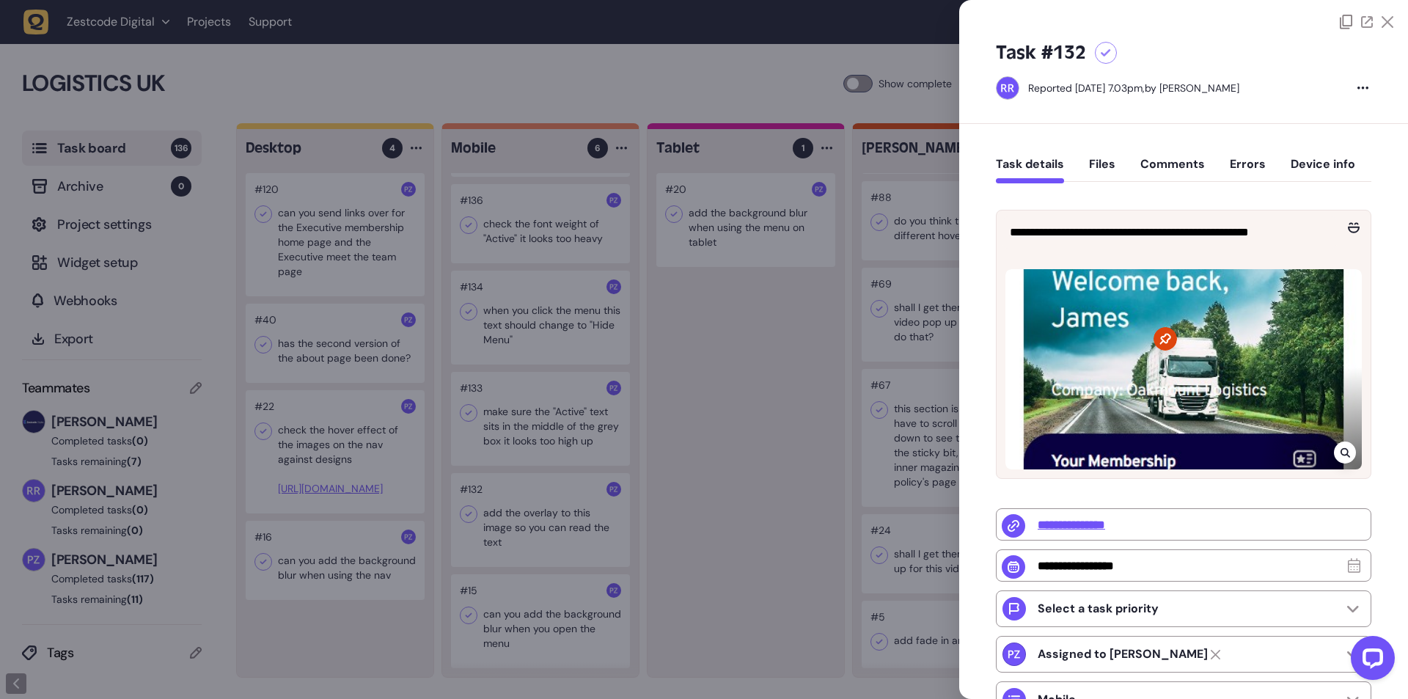
click at [516, 535] on div at bounding box center [704, 349] width 1408 height 699
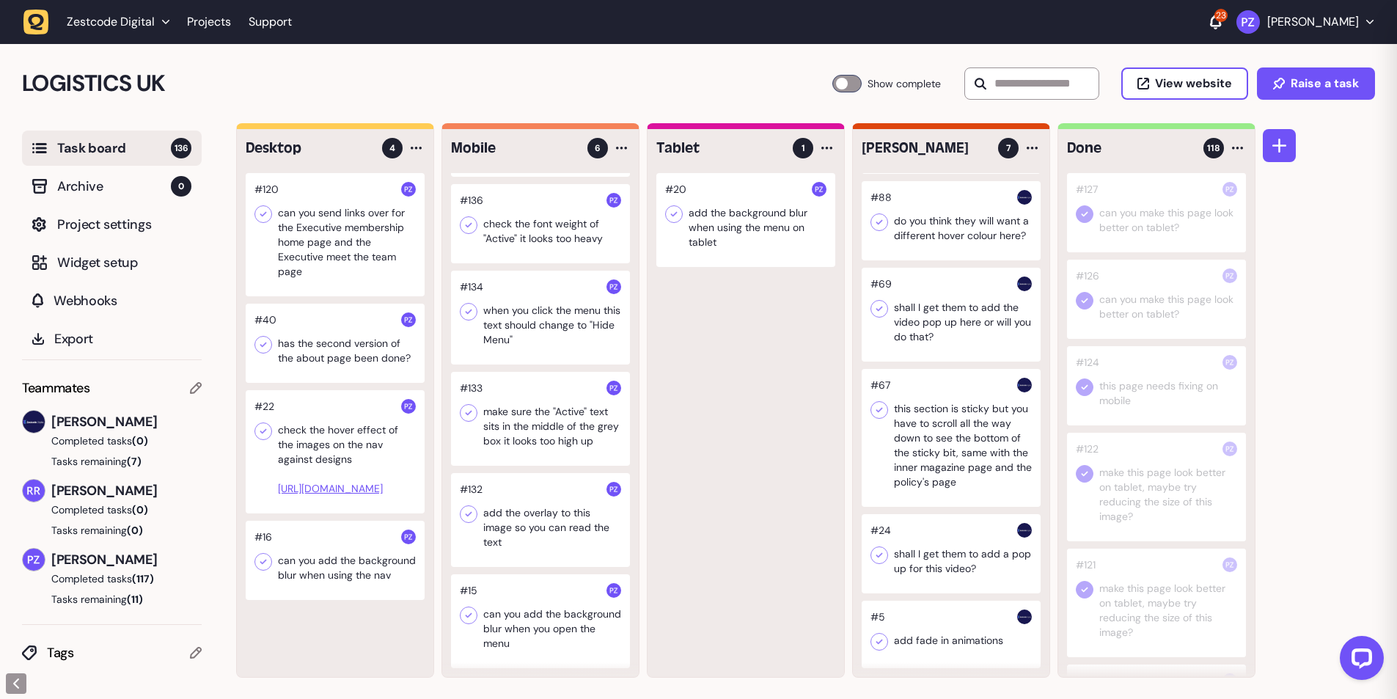
click at [499, 527] on div at bounding box center [540, 520] width 179 height 94
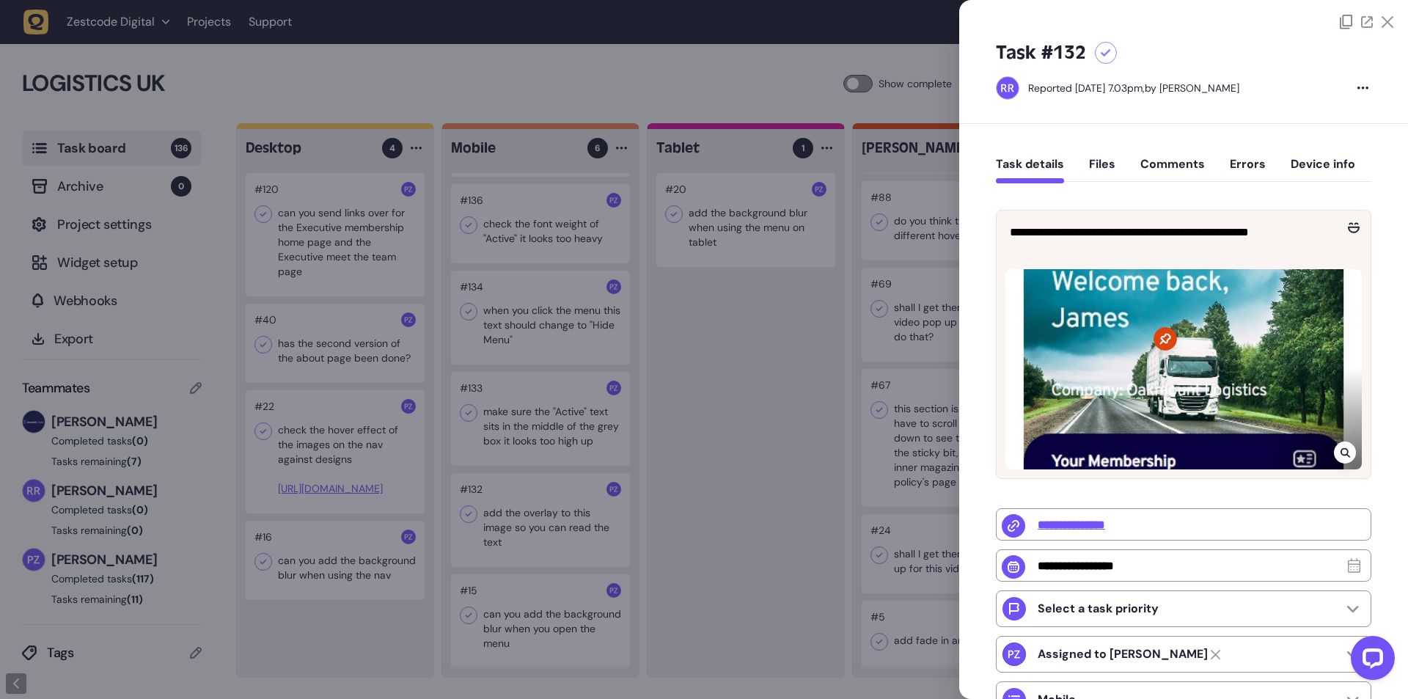
click at [769, 346] on div at bounding box center [704, 349] width 1408 height 699
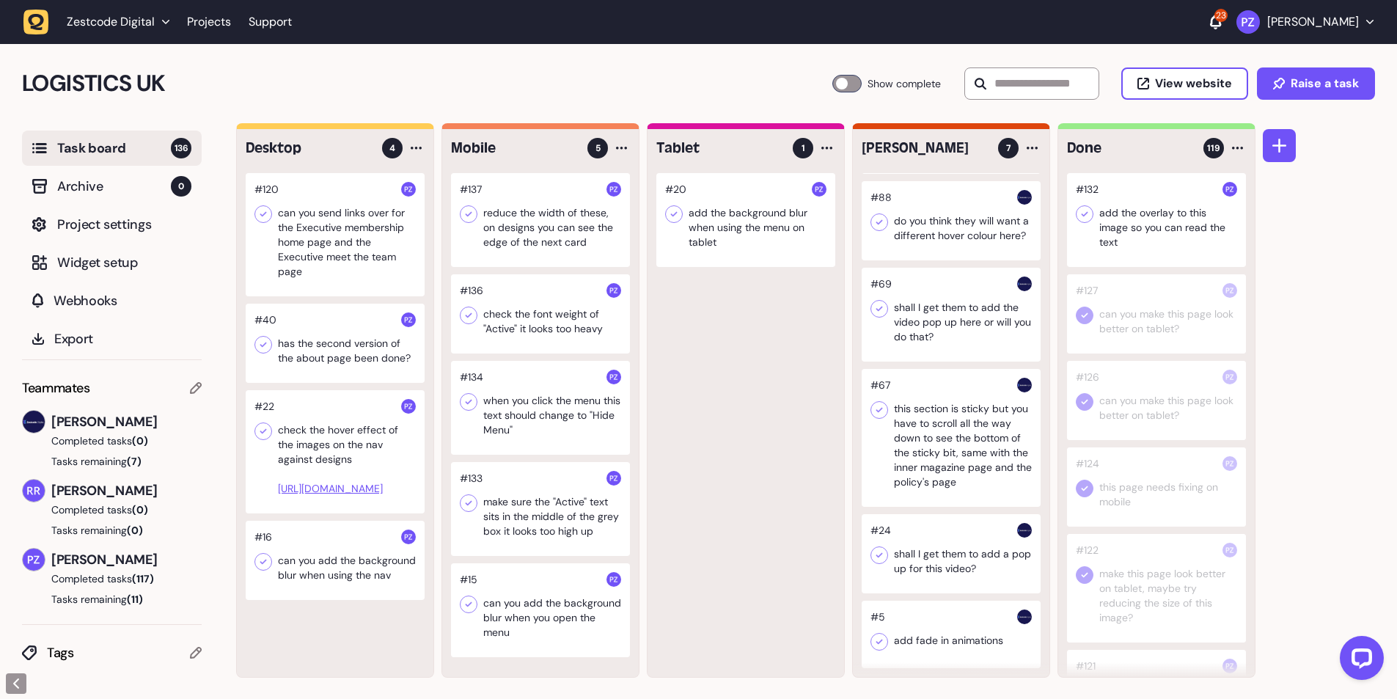
click at [1079, 219] on icon at bounding box center [1084, 214] width 15 height 15
click at [537, 511] on div at bounding box center [540, 509] width 179 height 94
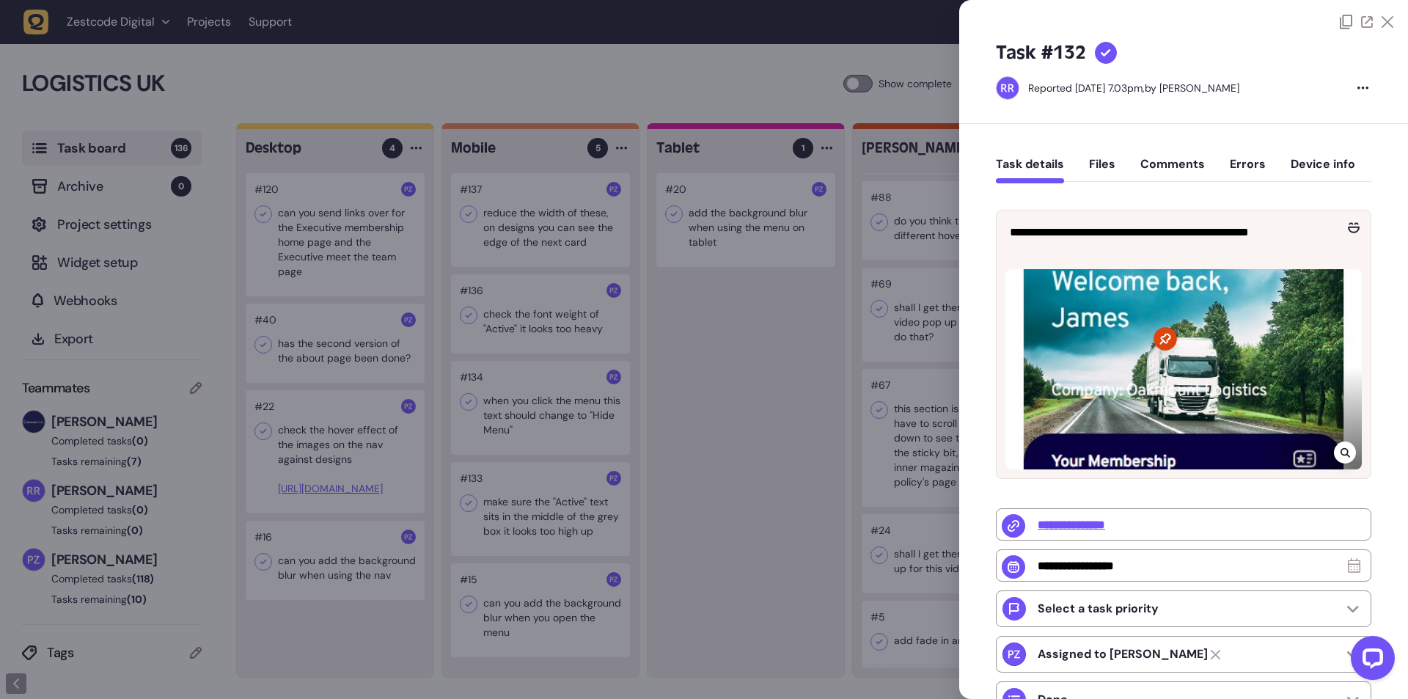
click at [513, 499] on div at bounding box center [704, 349] width 1408 height 699
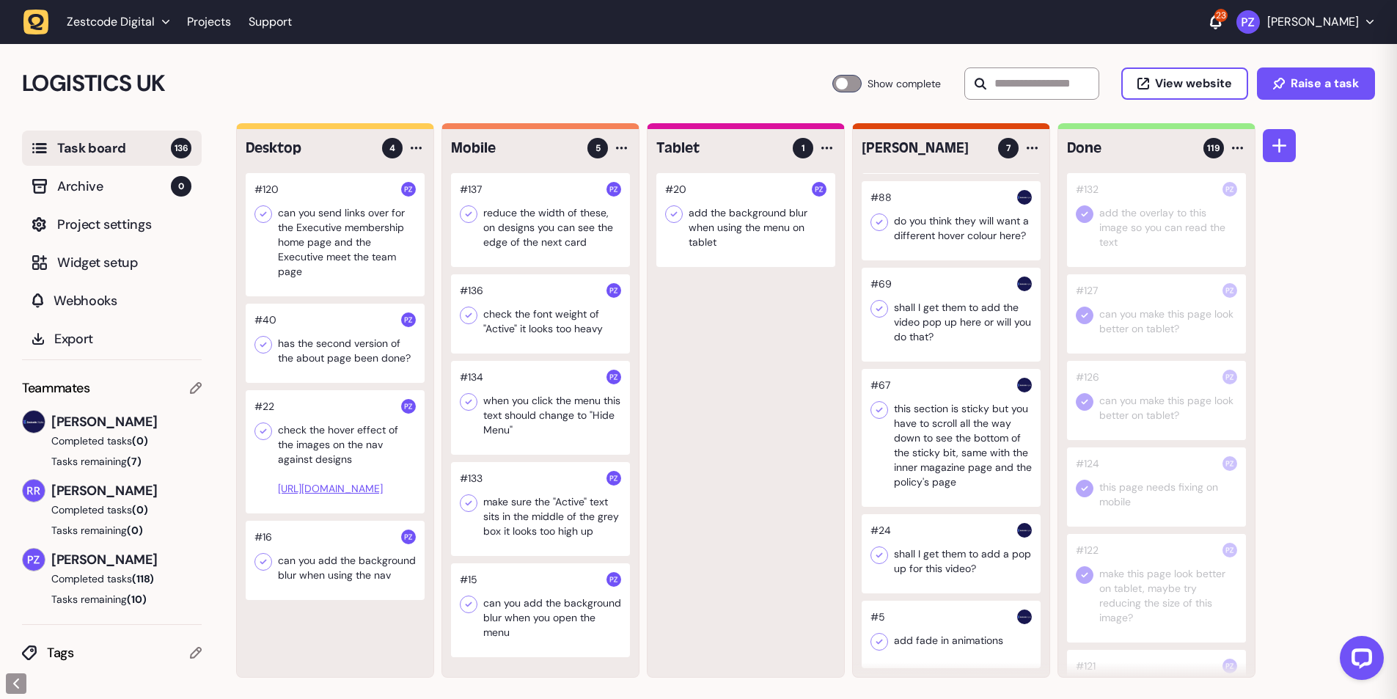
click at [513, 499] on div at bounding box center [540, 509] width 179 height 94
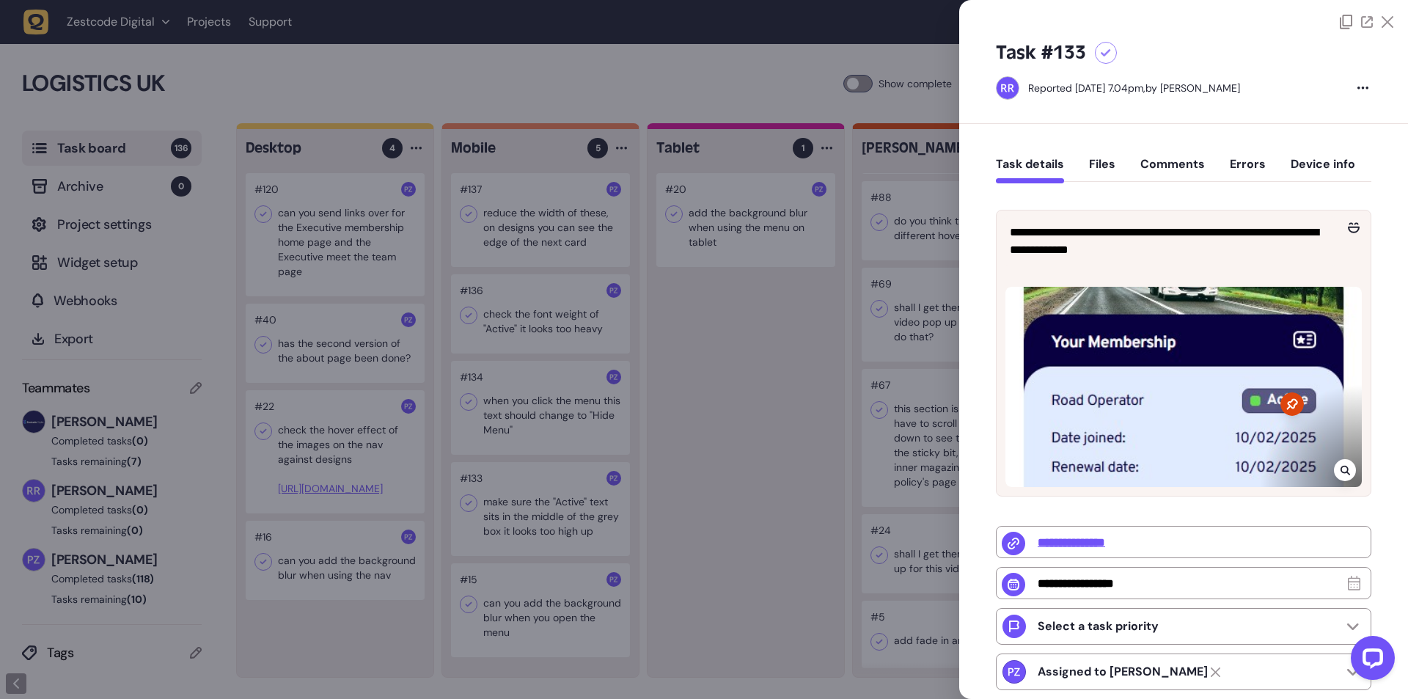
click at [808, 365] on div at bounding box center [704, 349] width 1408 height 699
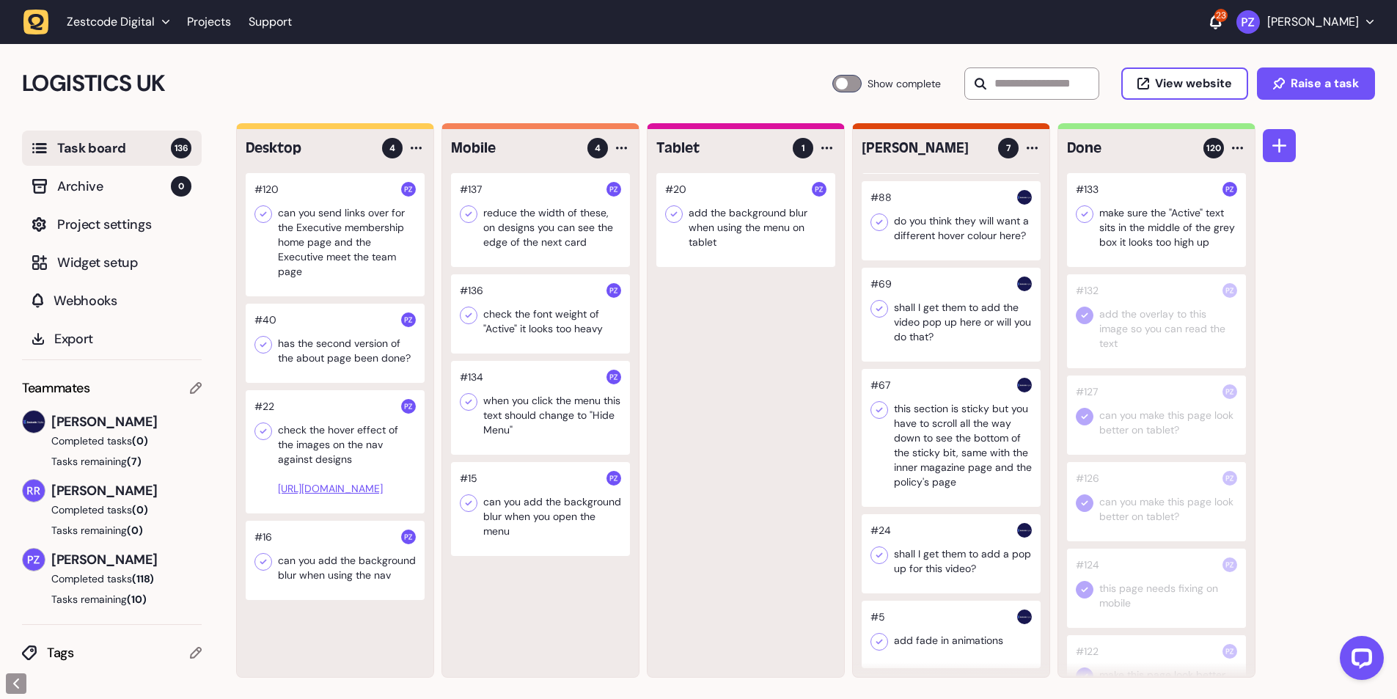
click at [1086, 218] on icon at bounding box center [1084, 214] width 15 height 15
click at [1083, 213] on icon at bounding box center [1084, 214] width 15 height 15
click at [1086, 207] on div at bounding box center [1085, 214] width 18 height 18
click at [497, 409] on div at bounding box center [540, 408] width 179 height 94
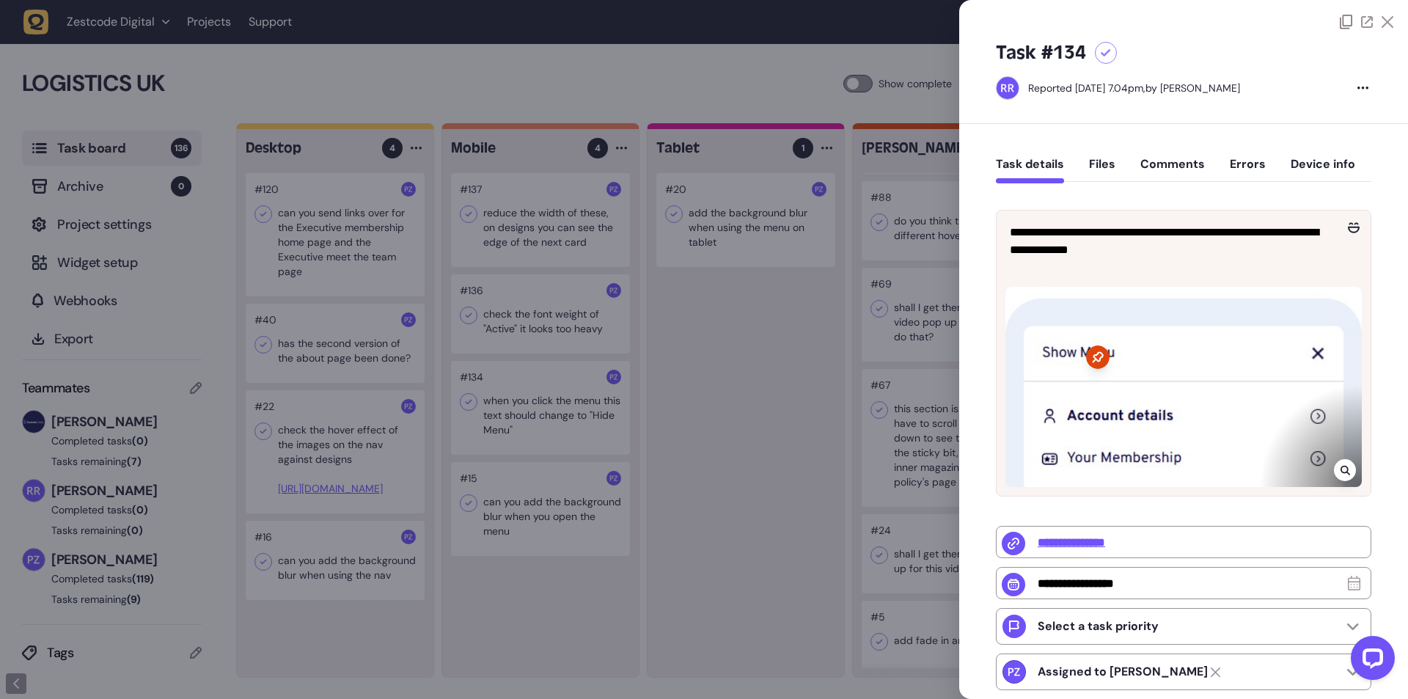
click at [497, 409] on div at bounding box center [704, 349] width 1408 height 699
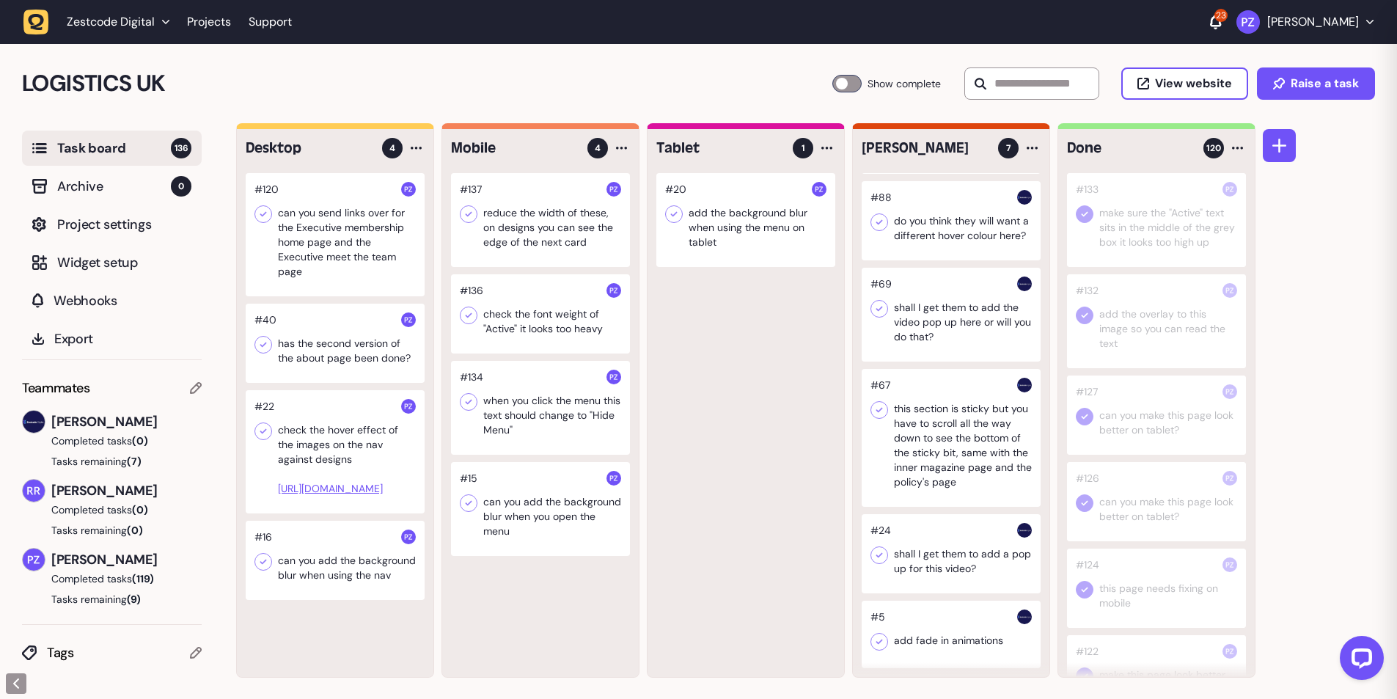
click at [497, 409] on div at bounding box center [540, 408] width 179 height 94
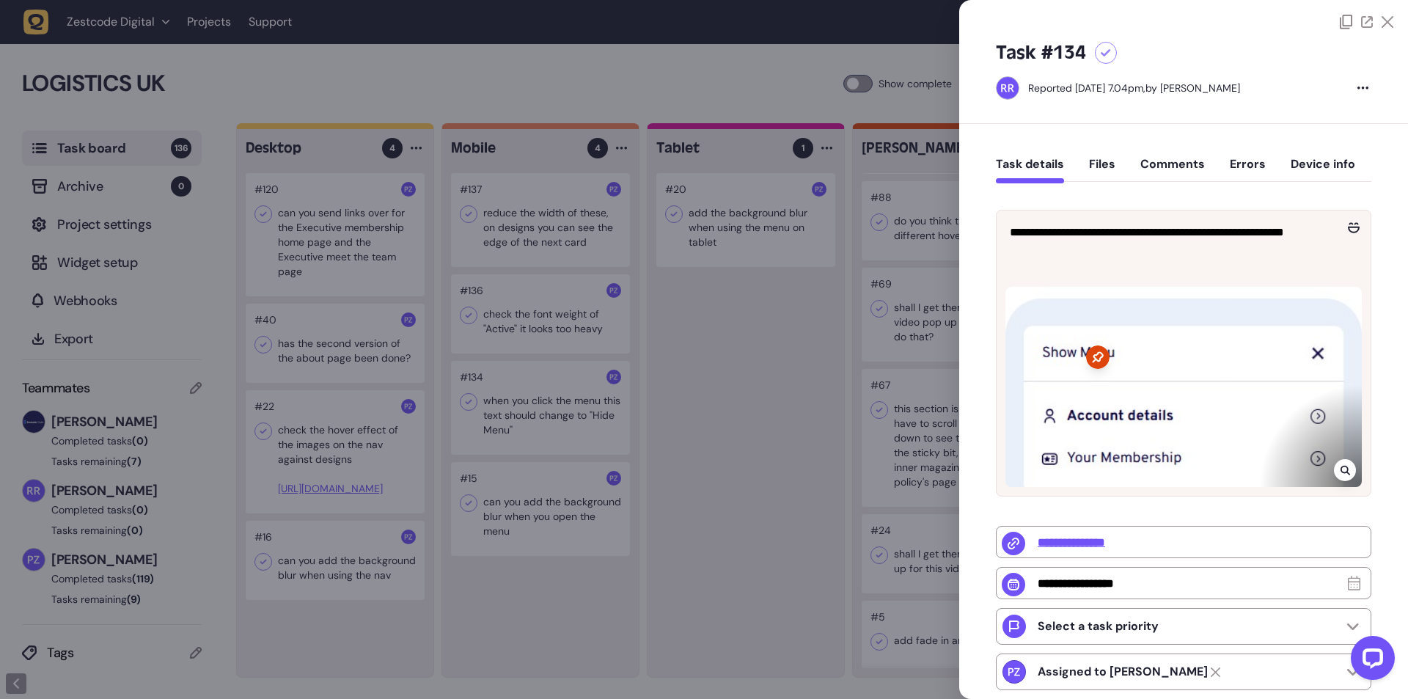
click at [1341, 466] on icon at bounding box center [1346, 470] width 10 height 12
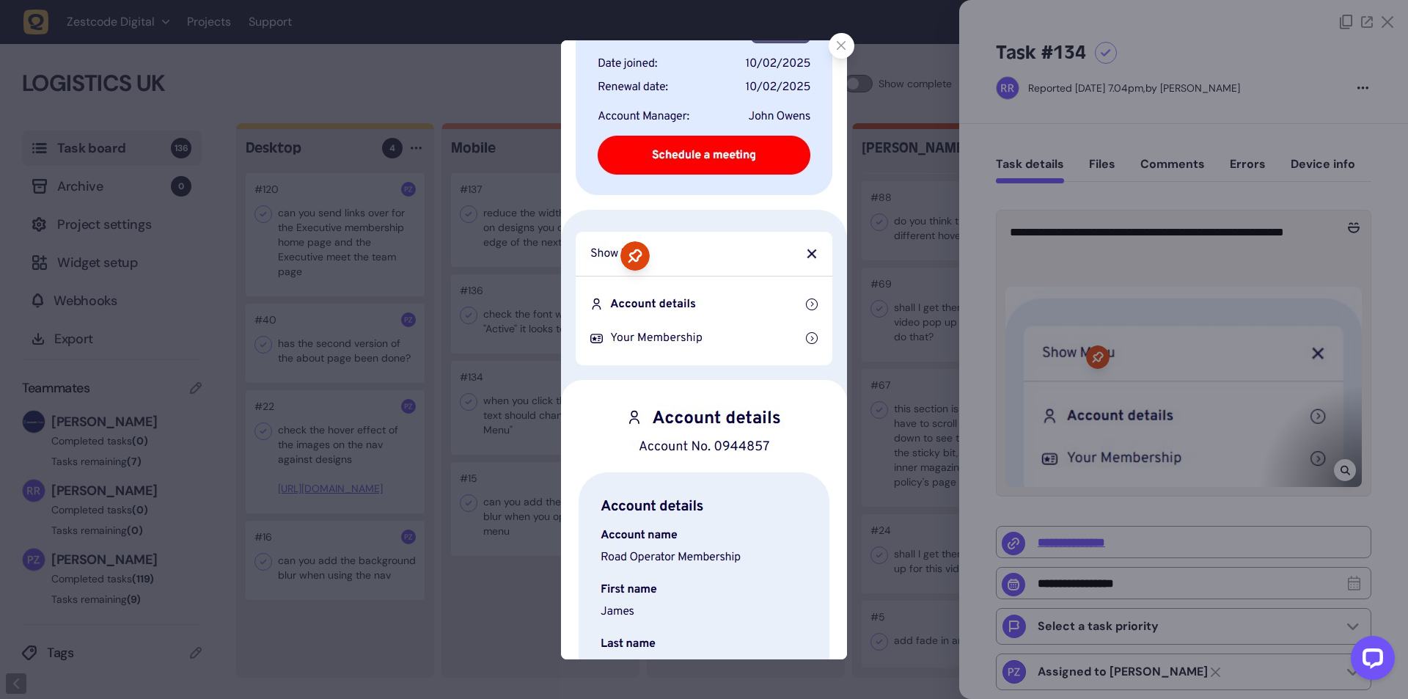
click at [842, 49] on icon at bounding box center [842, 46] width 10 height 10
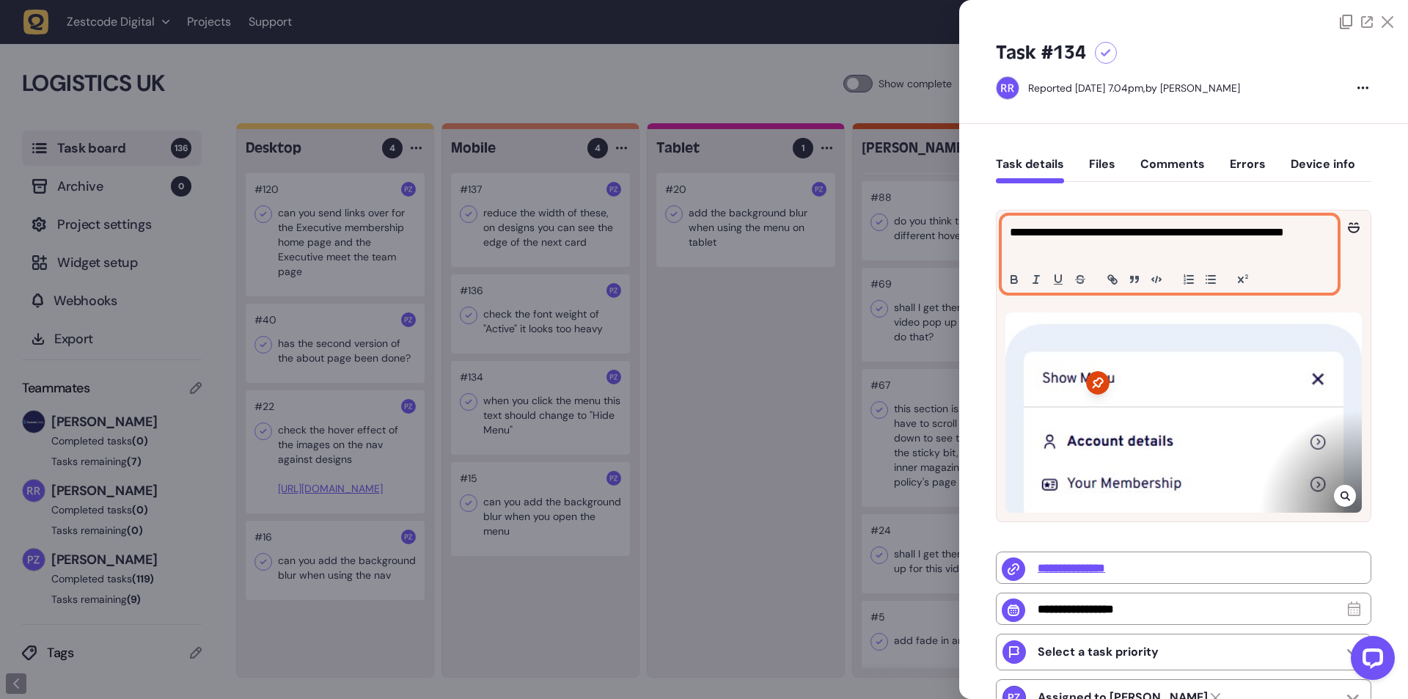
click at [1300, 228] on p "**********" at bounding box center [1168, 241] width 316 height 35
click at [1301, 228] on p "**********" at bounding box center [1168, 241] width 316 height 35
click at [1037, 254] on p "**********" at bounding box center [1168, 241] width 316 height 35
click at [1026, 251] on p "**********" at bounding box center [1168, 241] width 316 height 35
copy p "*********"
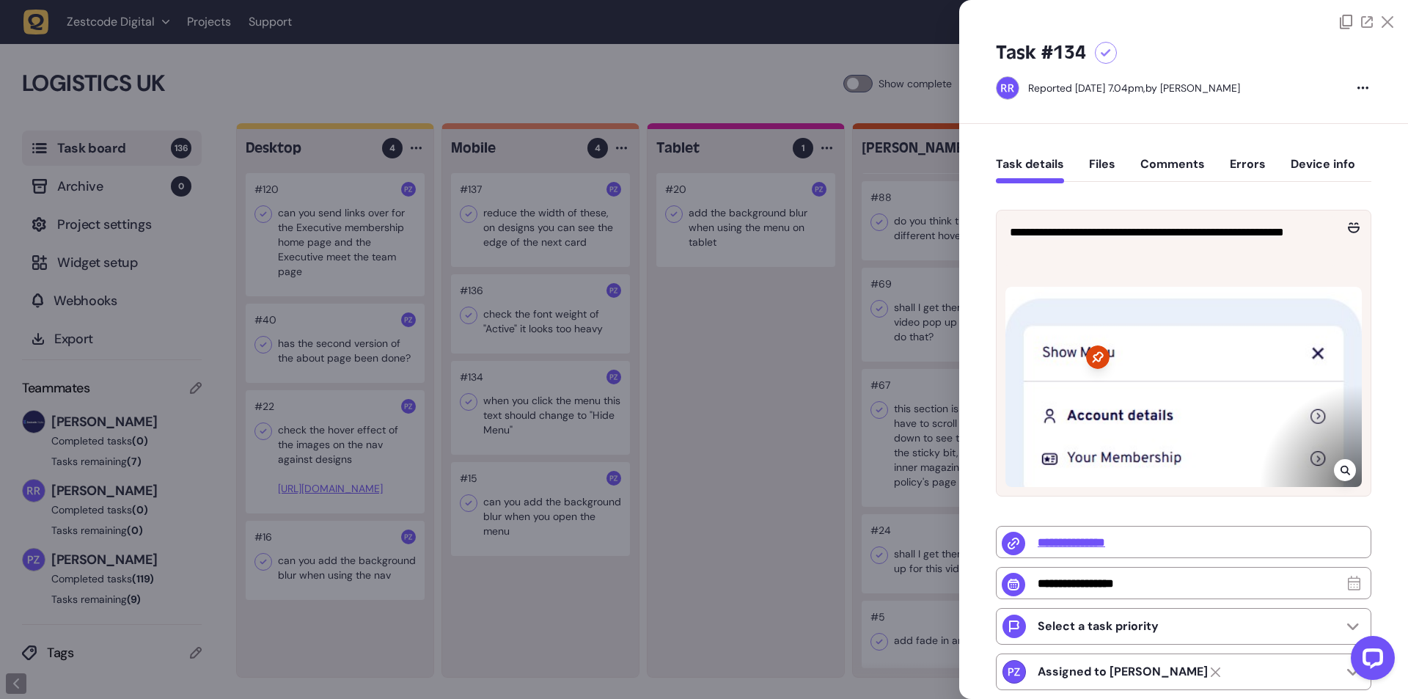
click at [864, 361] on div at bounding box center [704, 349] width 1408 height 699
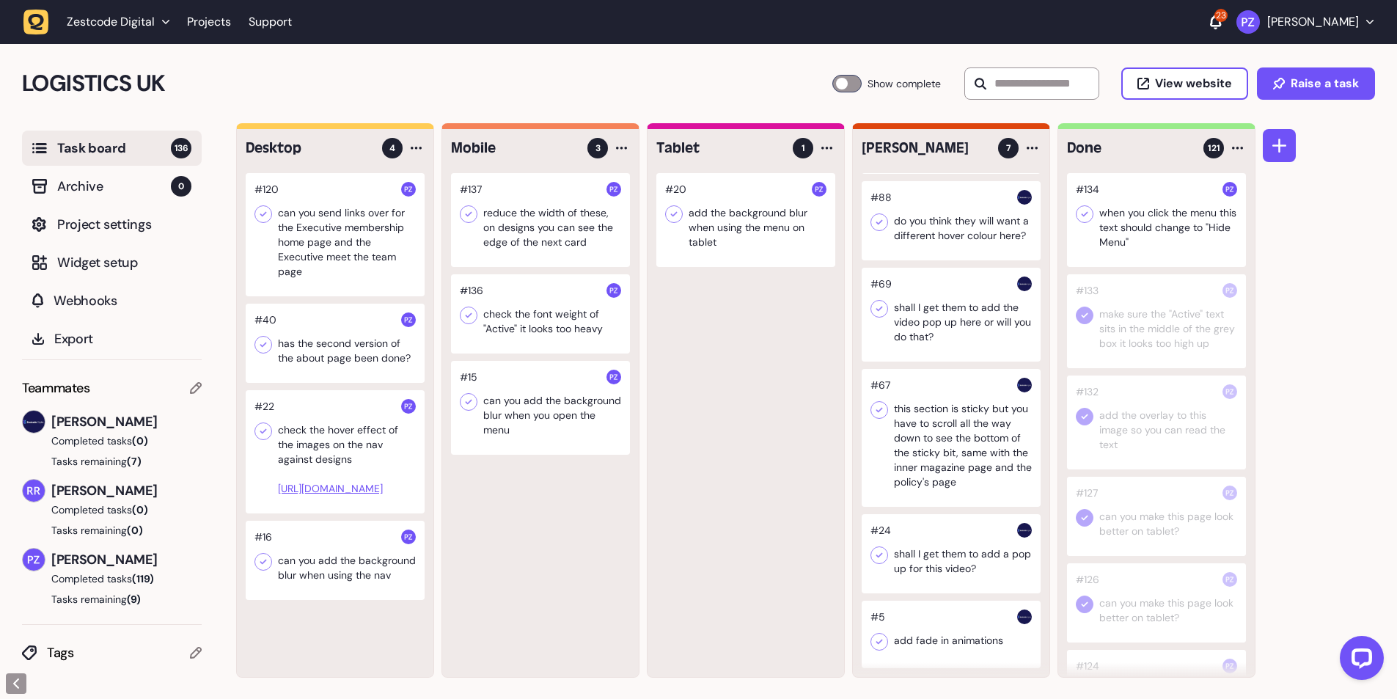
click at [1084, 213] on icon at bounding box center [1084, 214] width 15 height 15
click at [524, 325] on div at bounding box center [540, 313] width 179 height 79
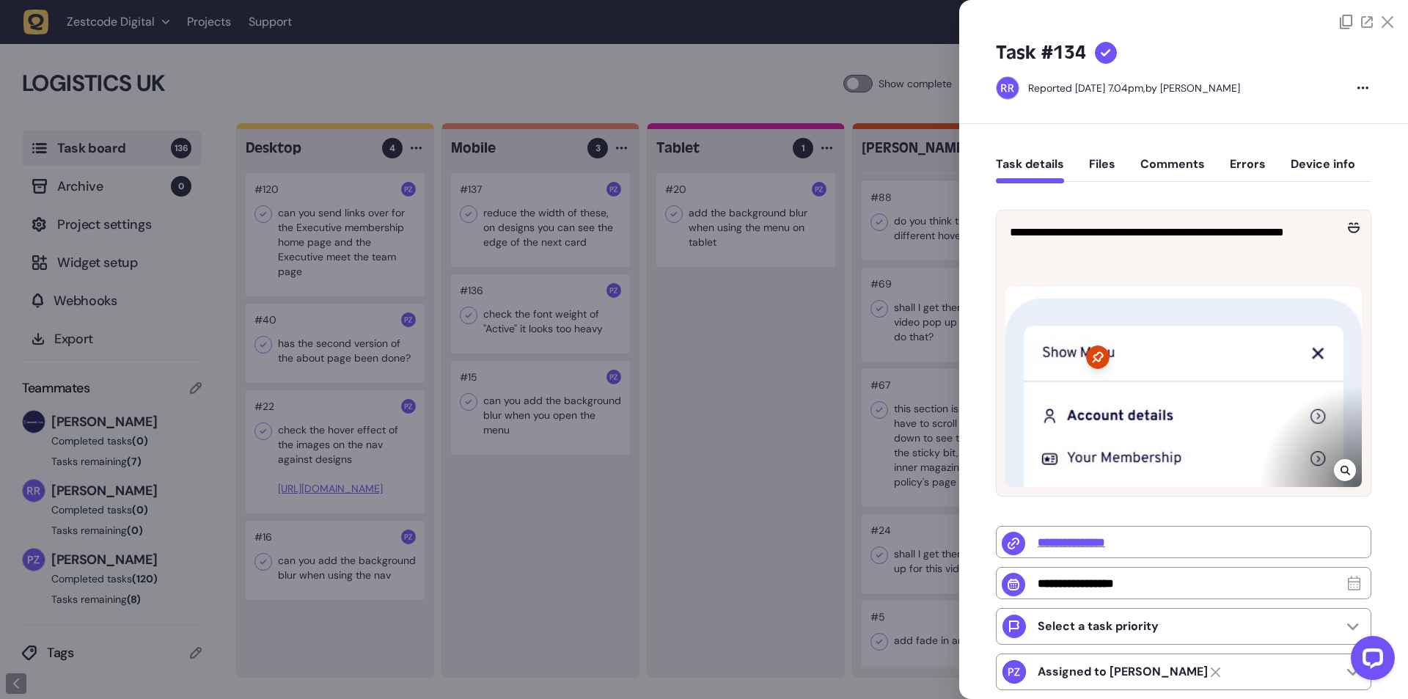
click at [500, 315] on div at bounding box center [704, 349] width 1408 height 699
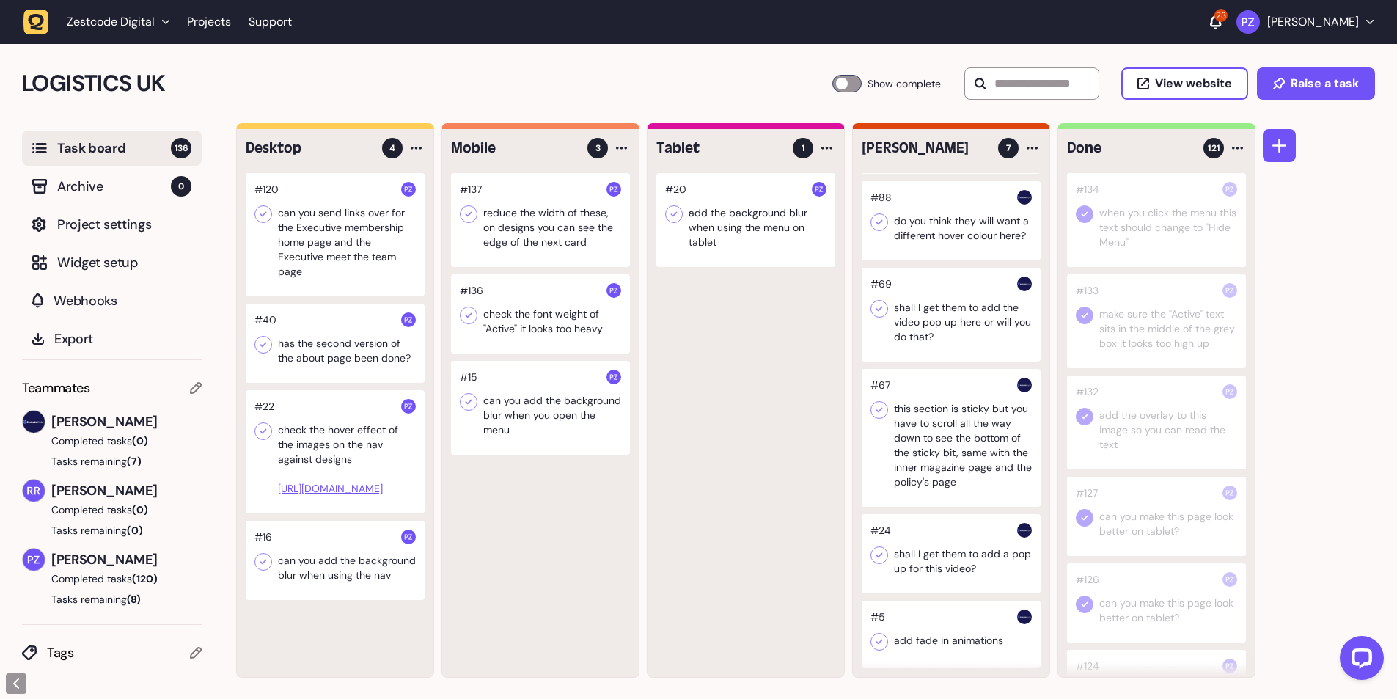
click at [500, 315] on div at bounding box center [540, 313] width 179 height 79
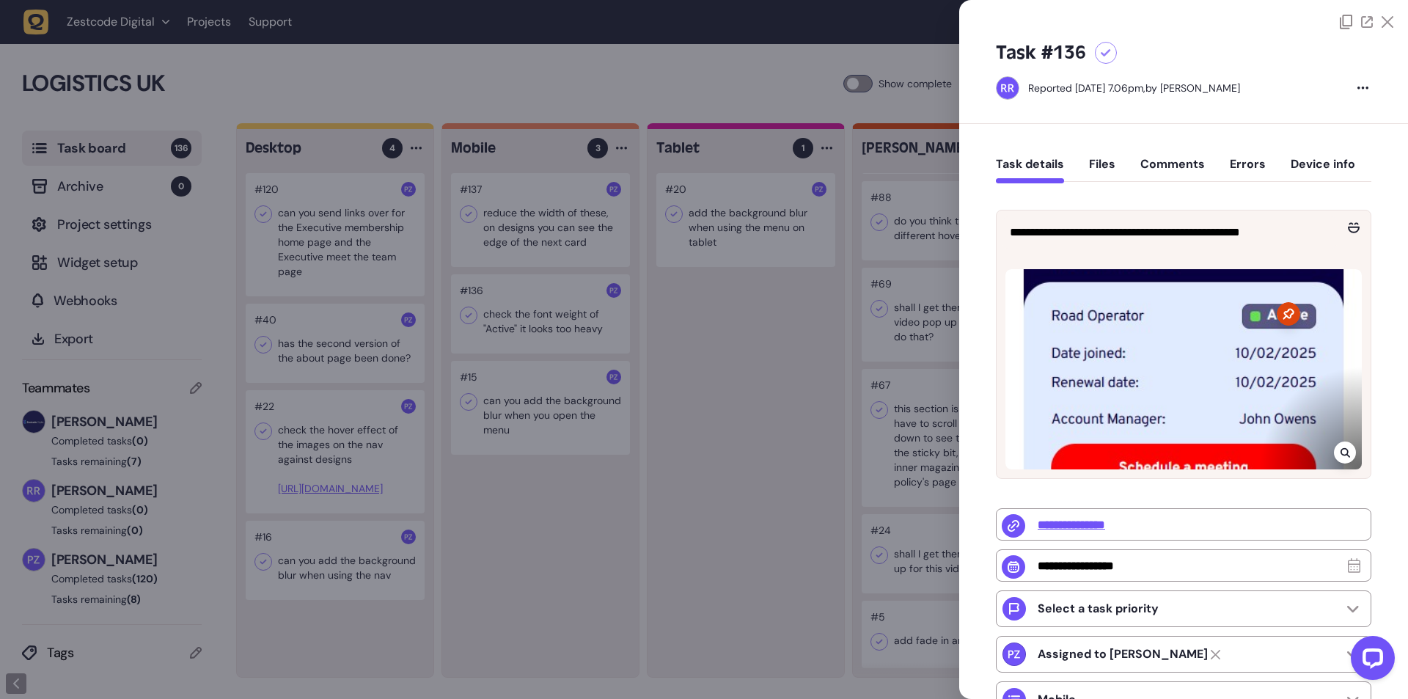
click at [827, 254] on div at bounding box center [704, 349] width 1408 height 699
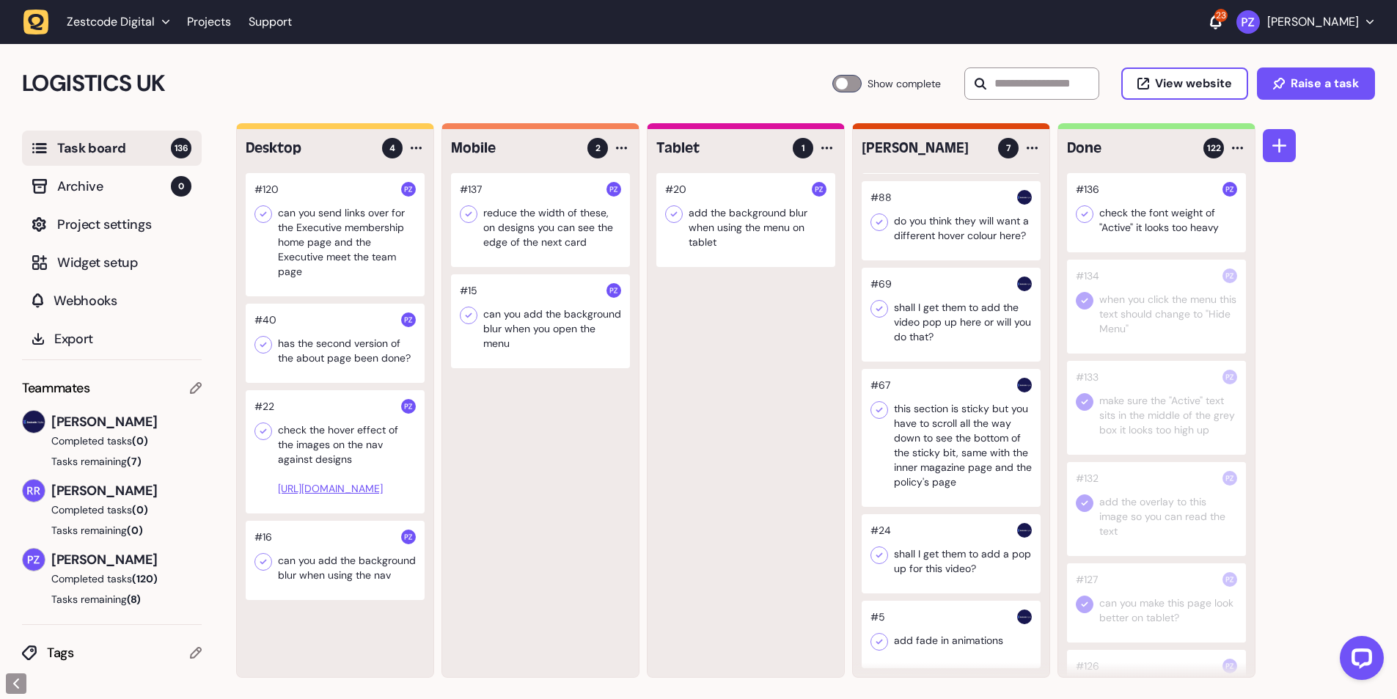
click at [1081, 213] on icon at bounding box center [1084, 214] width 15 height 15
click at [490, 234] on div at bounding box center [540, 220] width 179 height 94
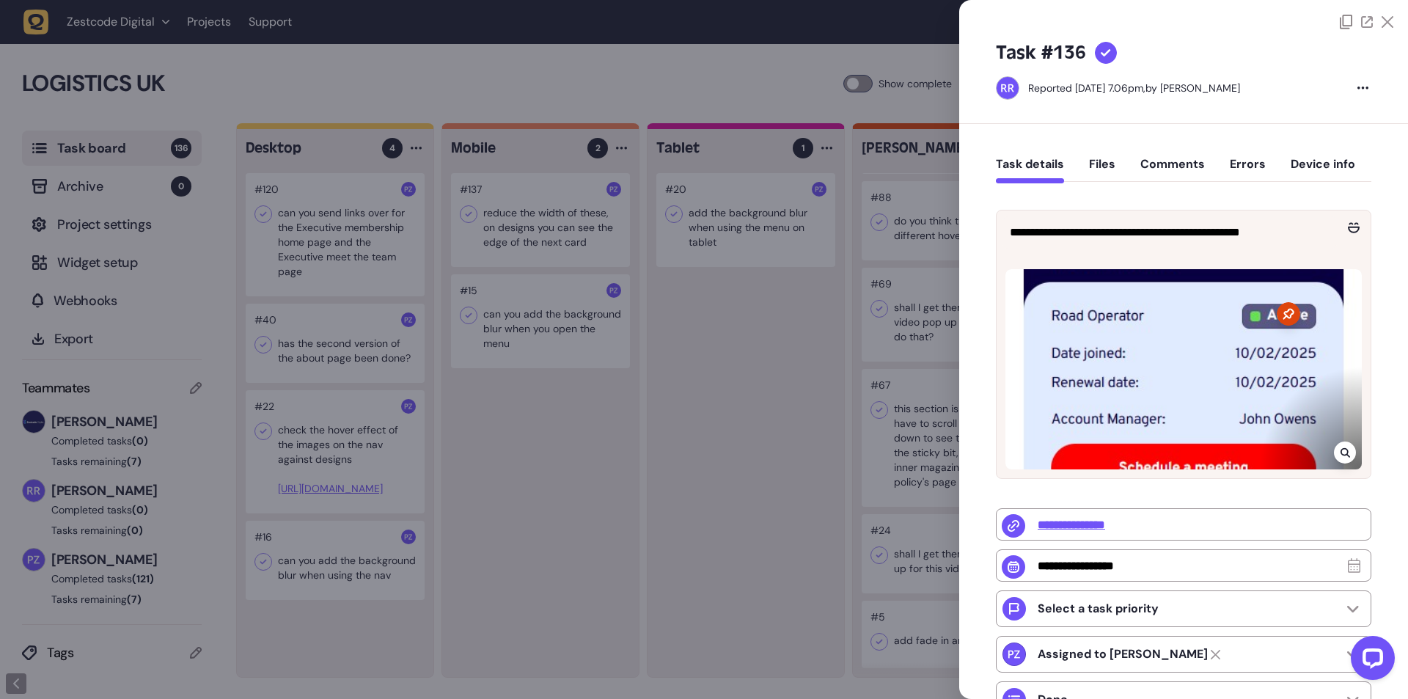
click at [507, 230] on div at bounding box center [704, 349] width 1408 height 699
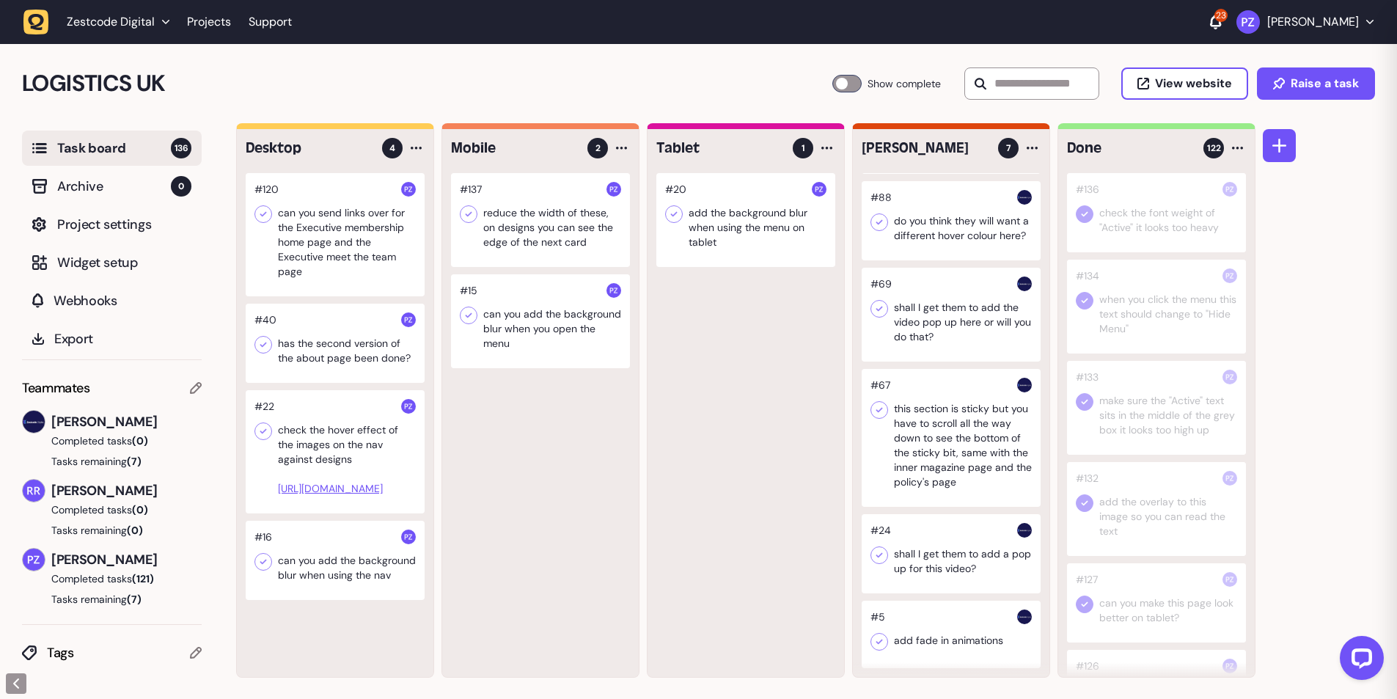
click at [486, 229] on div at bounding box center [540, 220] width 179 height 94
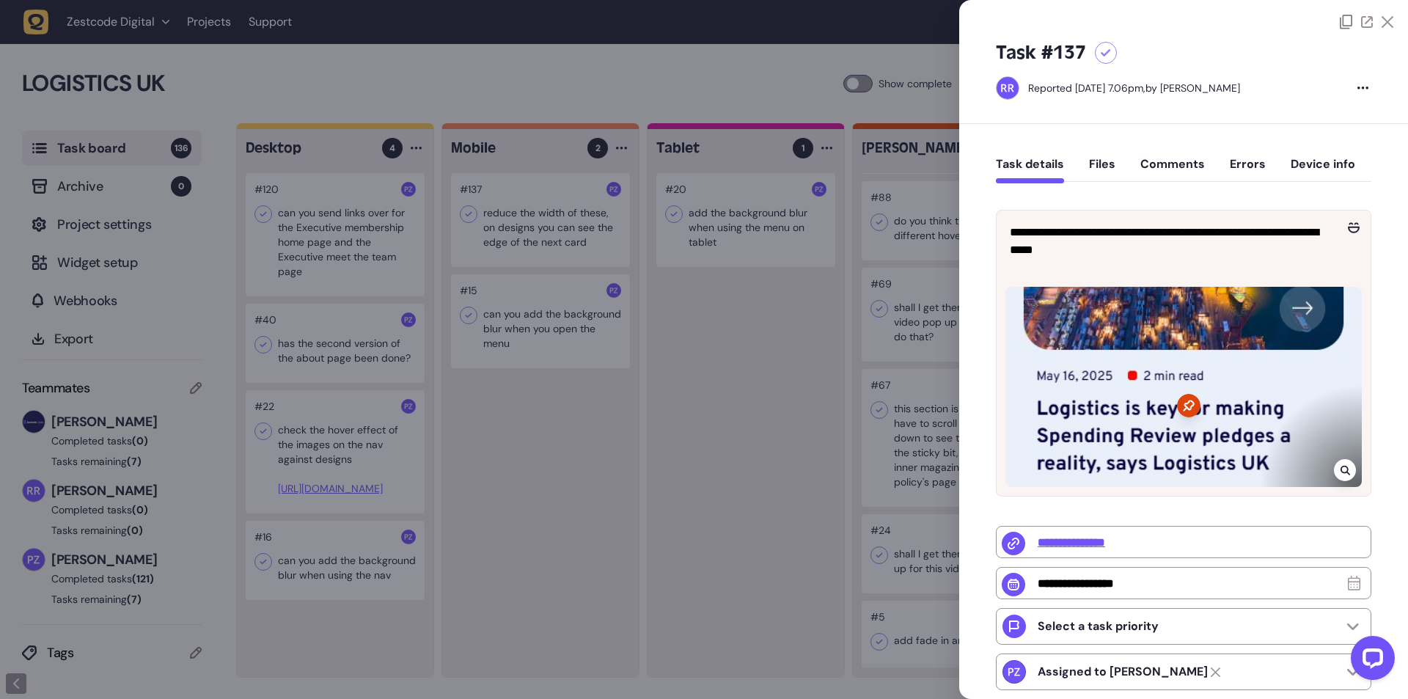
click at [645, 254] on div at bounding box center [704, 349] width 1408 height 699
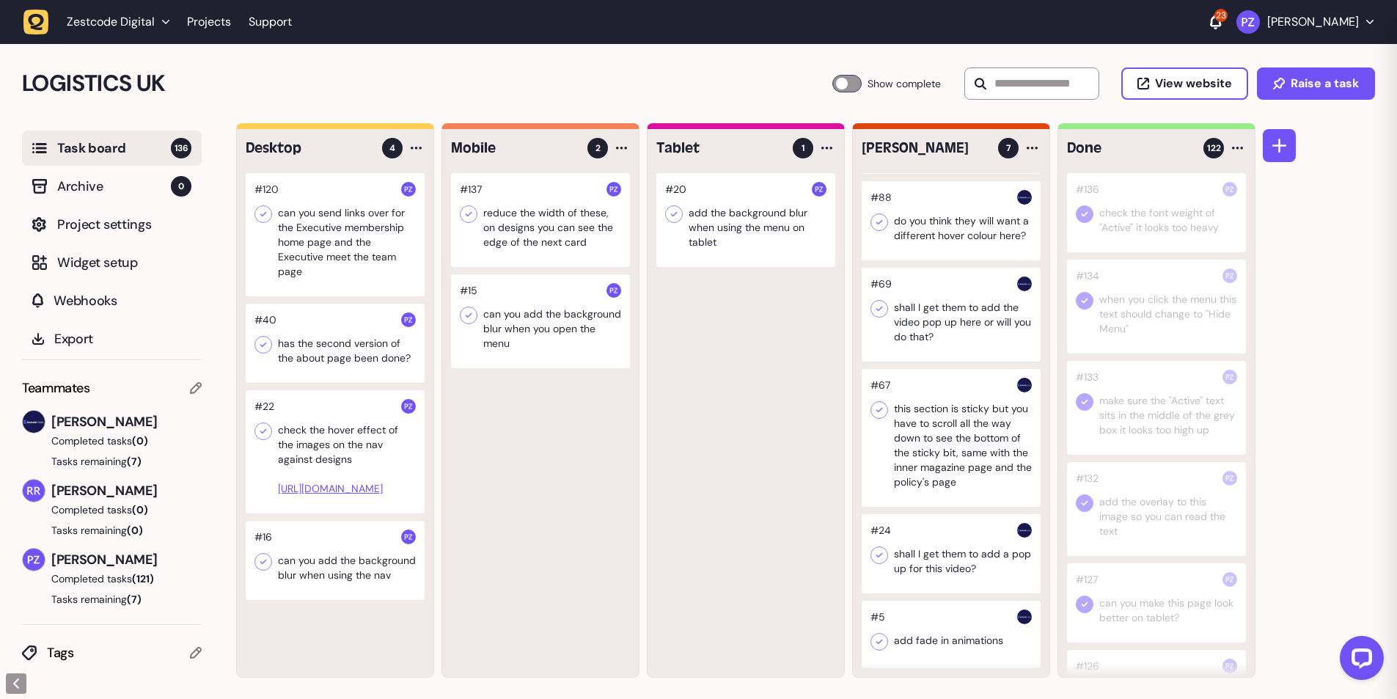
click at [519, 229] on div at bounding box center [540, 220] width 179 height 94
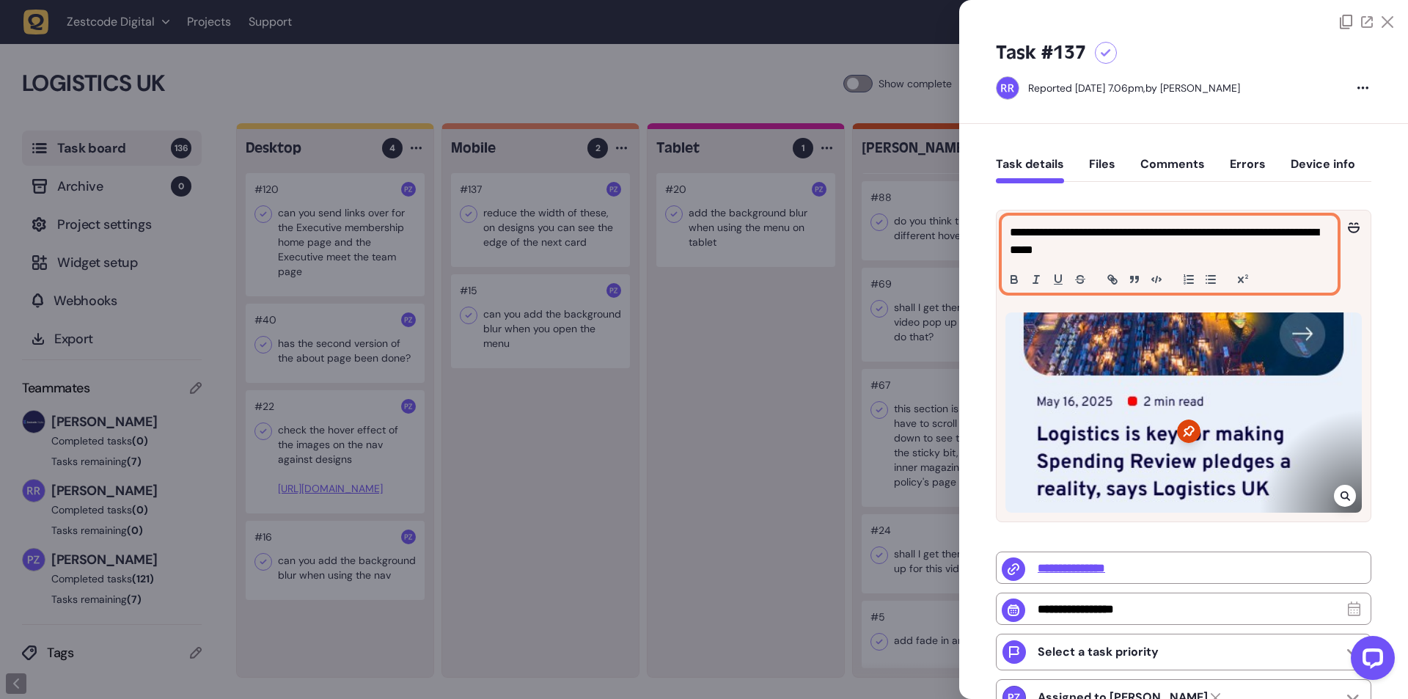
click at [1066, 241] on p "**********" at bounding box center [1168, 241] width 316 height 35
copy p "**********"
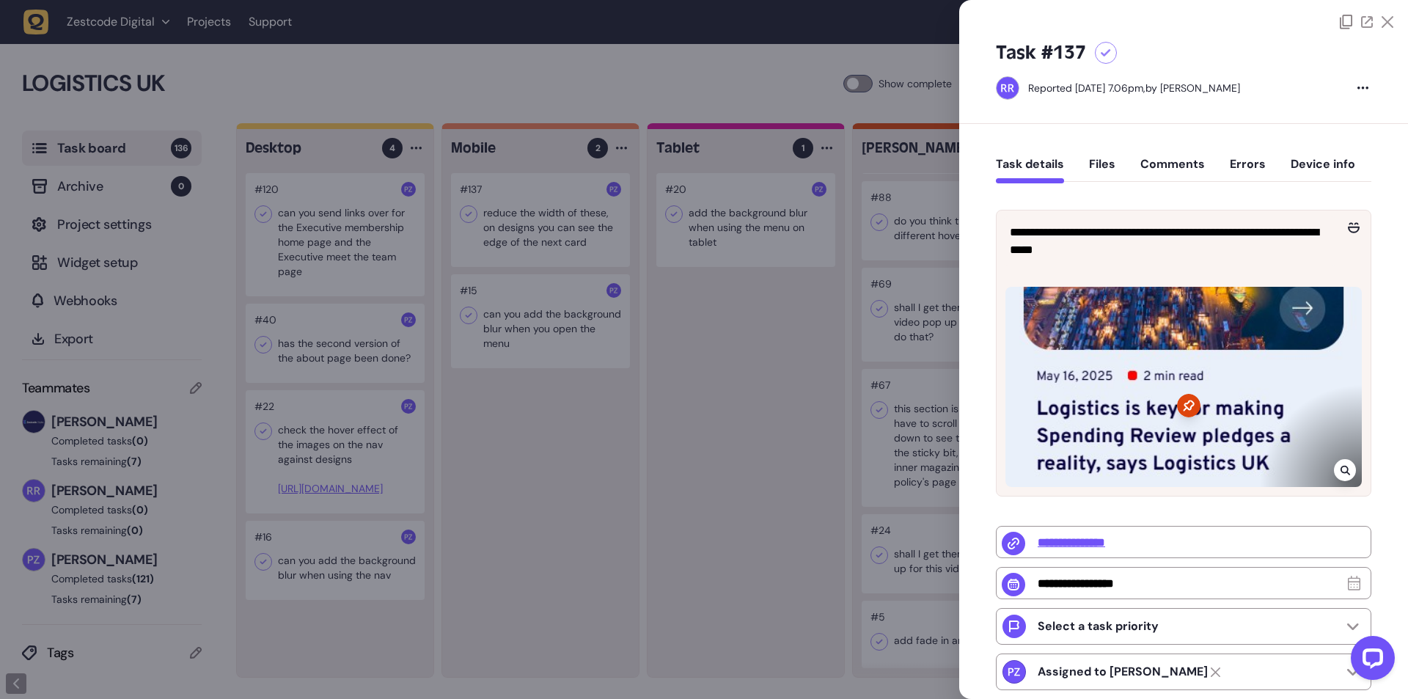
click at [488, 191] on div at bounding box center [704, 349] width 1408 height 699
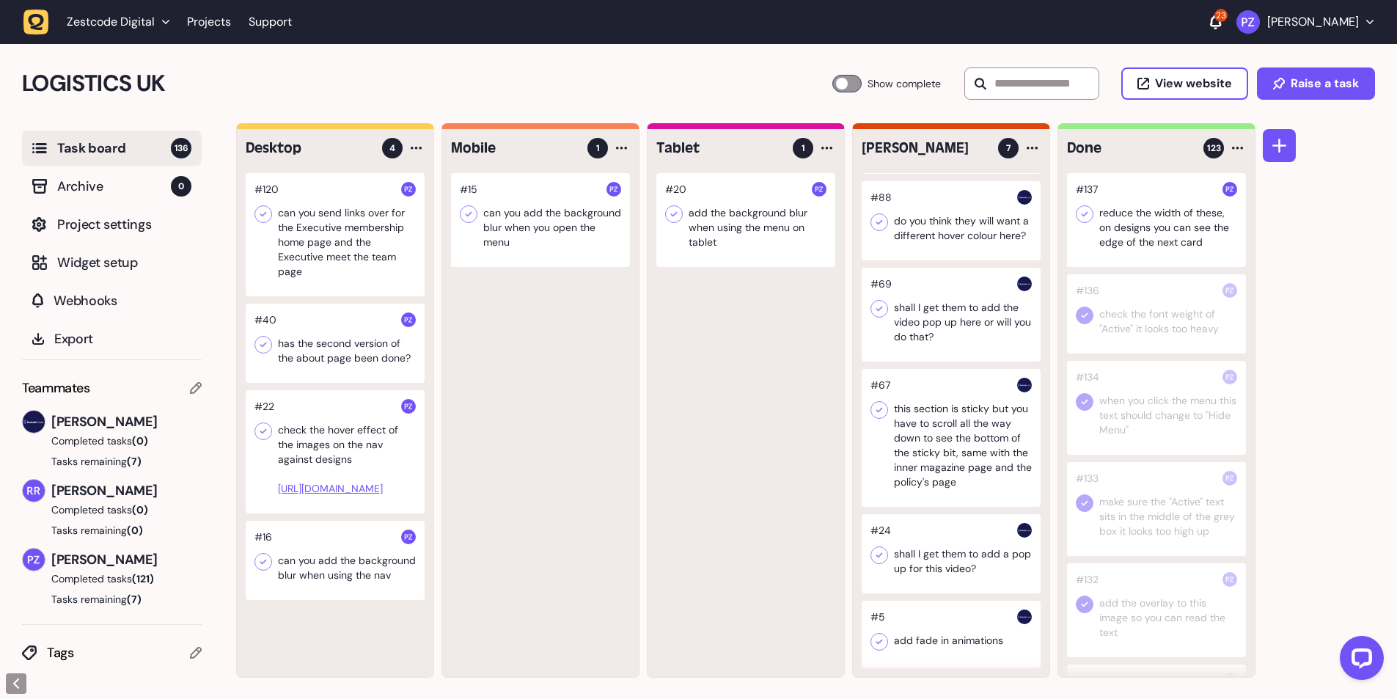
click at [1083, 214] on icon at bounding box center [1085, 214] width 7 height 5
click at [508, 227] on div at bounding box center [540, 220] width 179 height 94
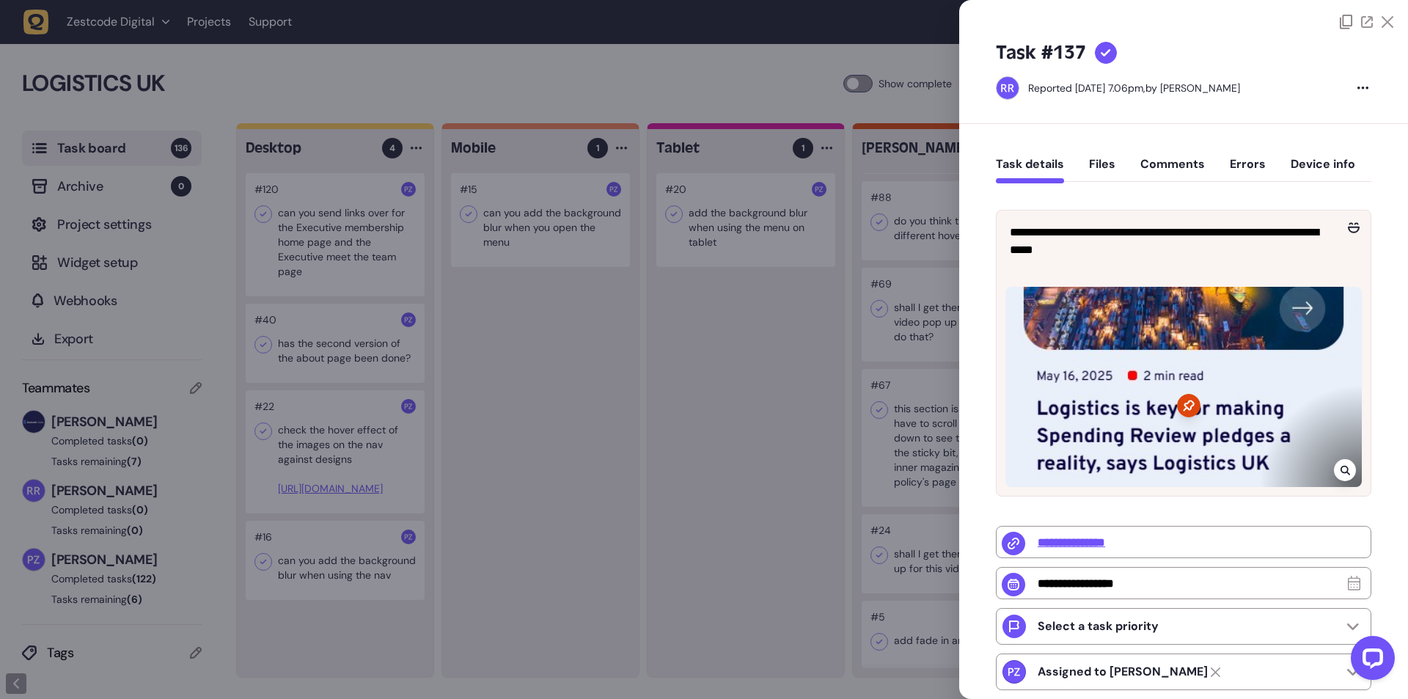
type input "*"
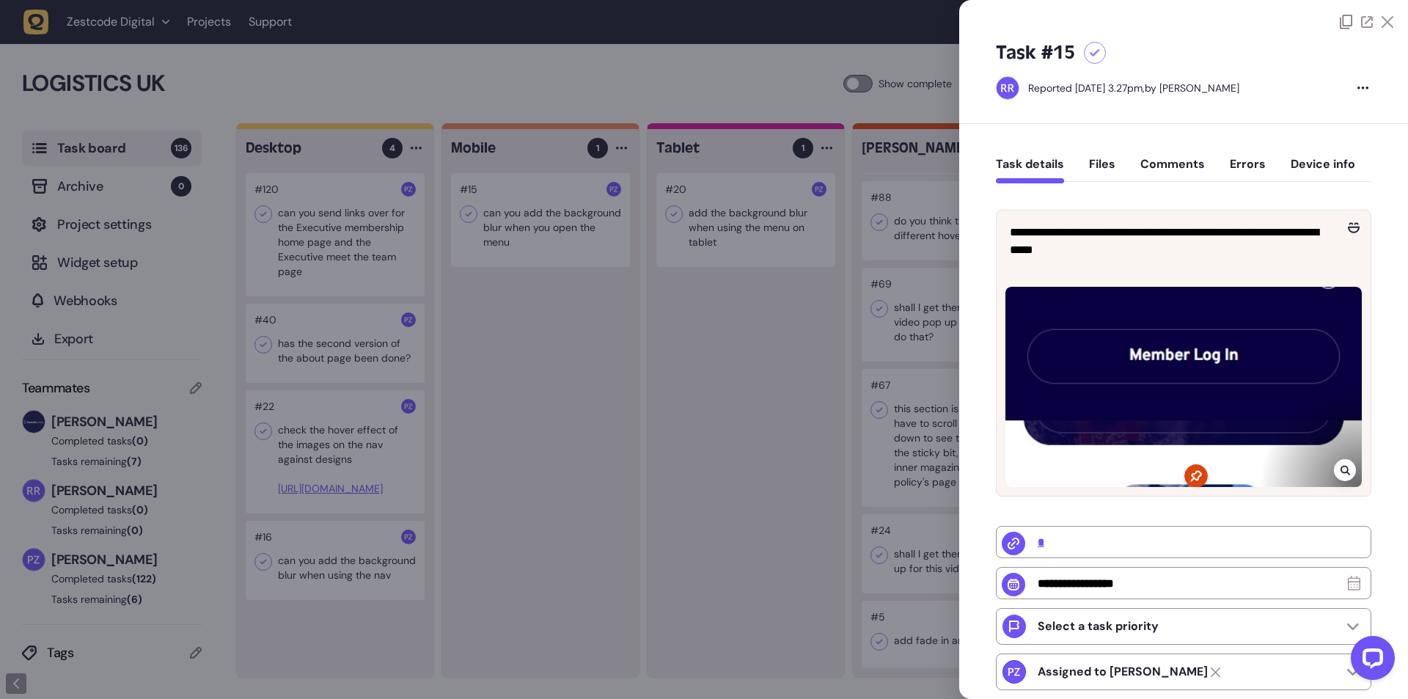
click at [508, 227] on div at bounding box center [704, 349] width 1408 height 699
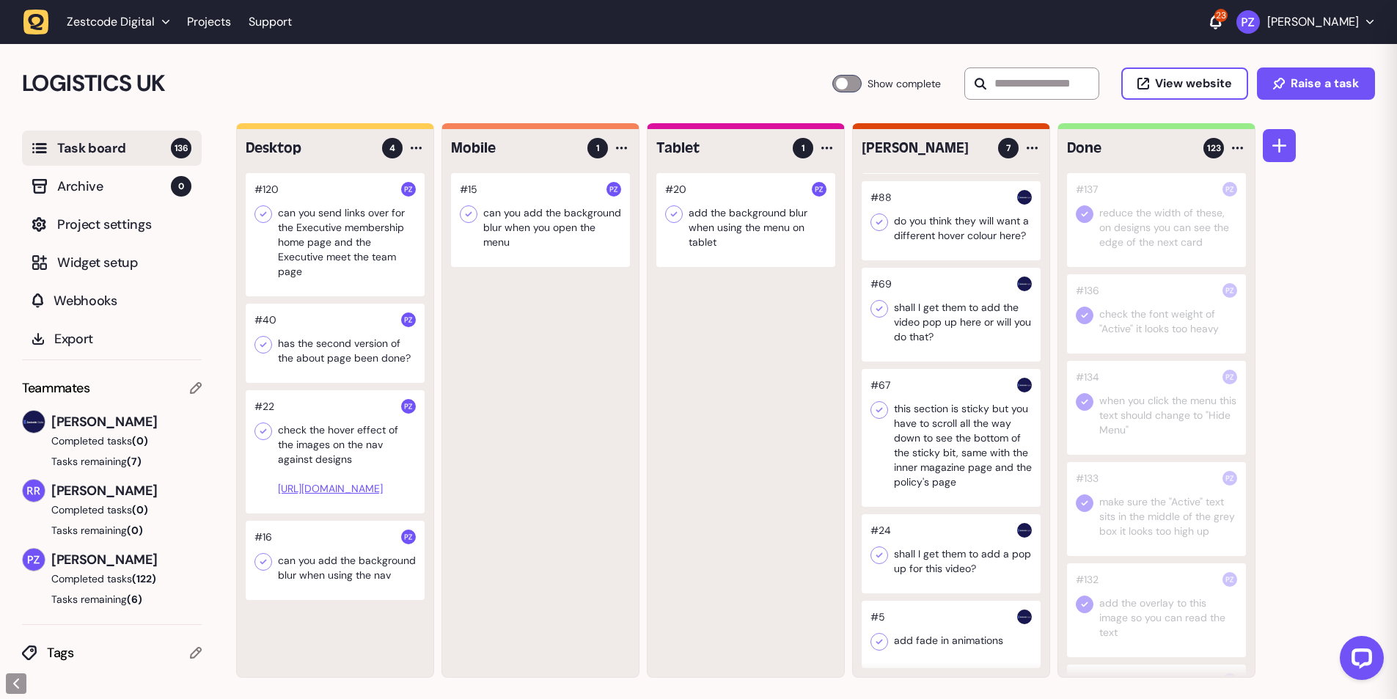
click at [830, 259] on div at bounding box center [745, 220] width 179 height 94
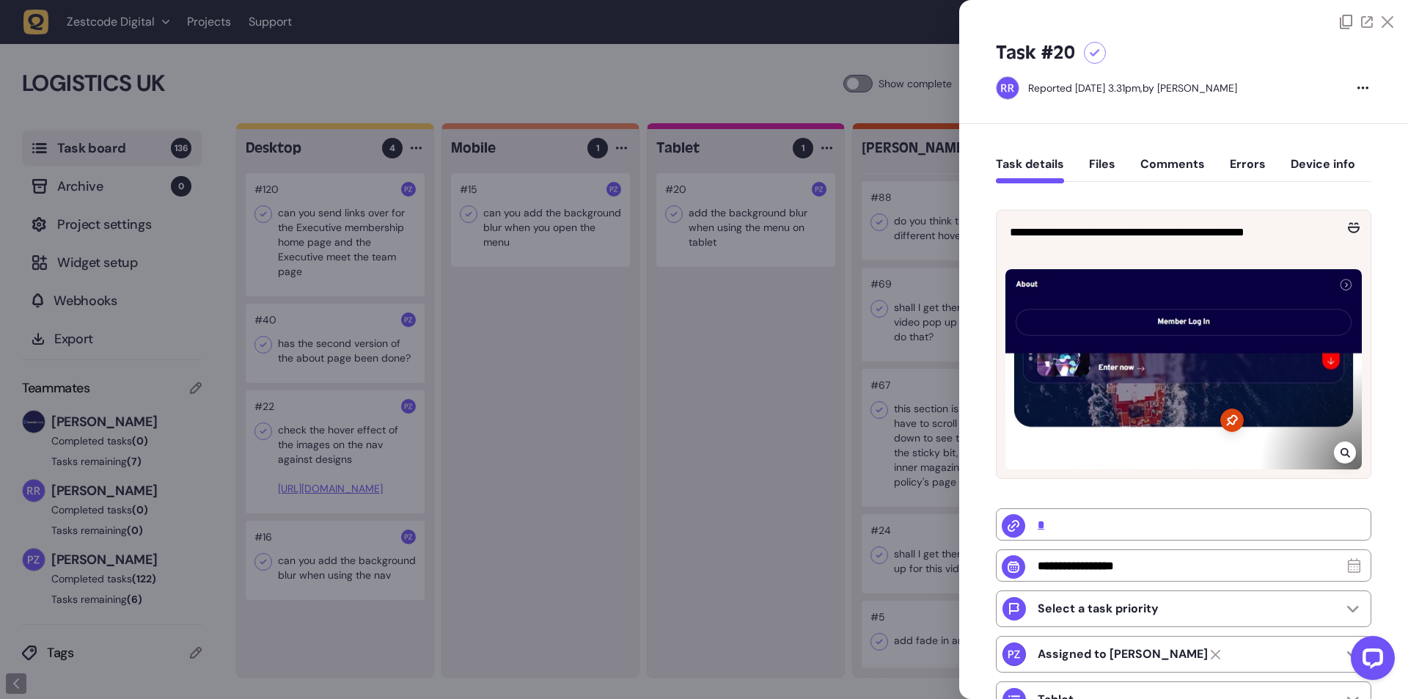
click at [753, 237] on div at bounding box center [704, 349] width 1408 height 699
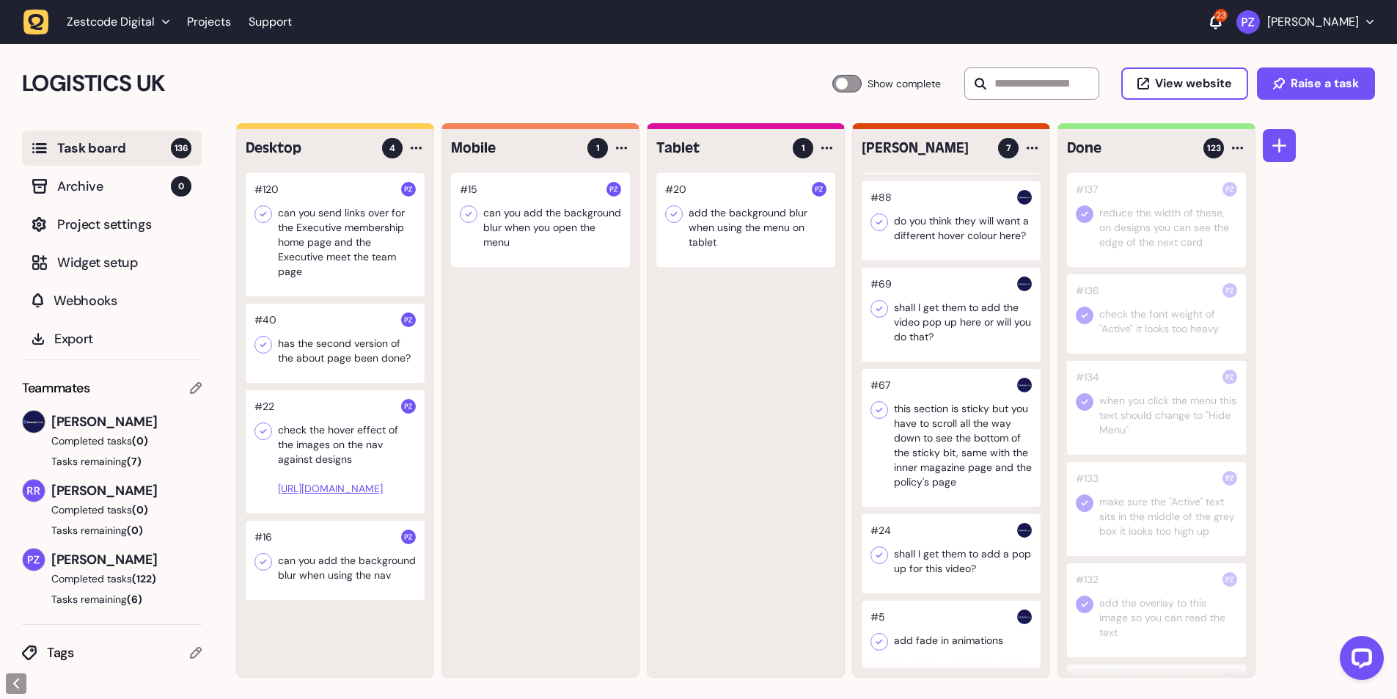
click at [314, 347] on div at bounding box center [335, 343] width 179 height 79
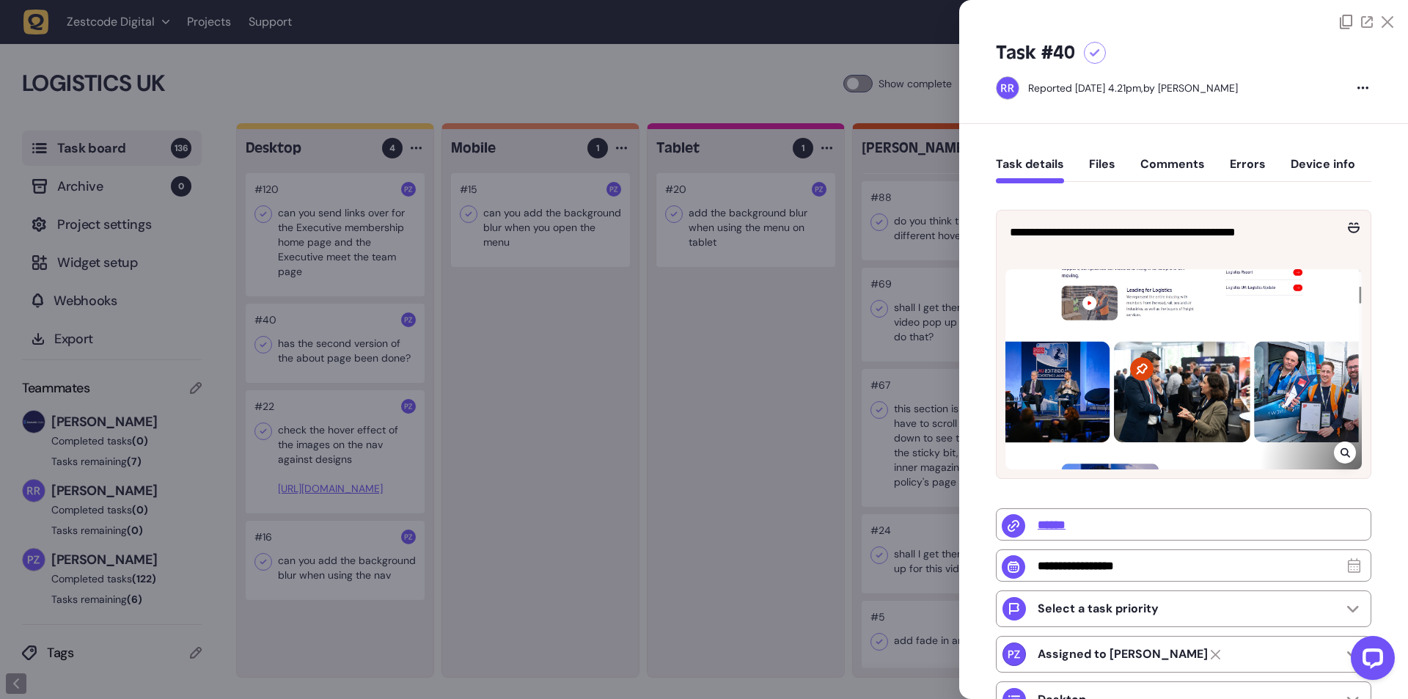
click at [315, 348] on div at bounding box center [704, 349] width 1408 height 699
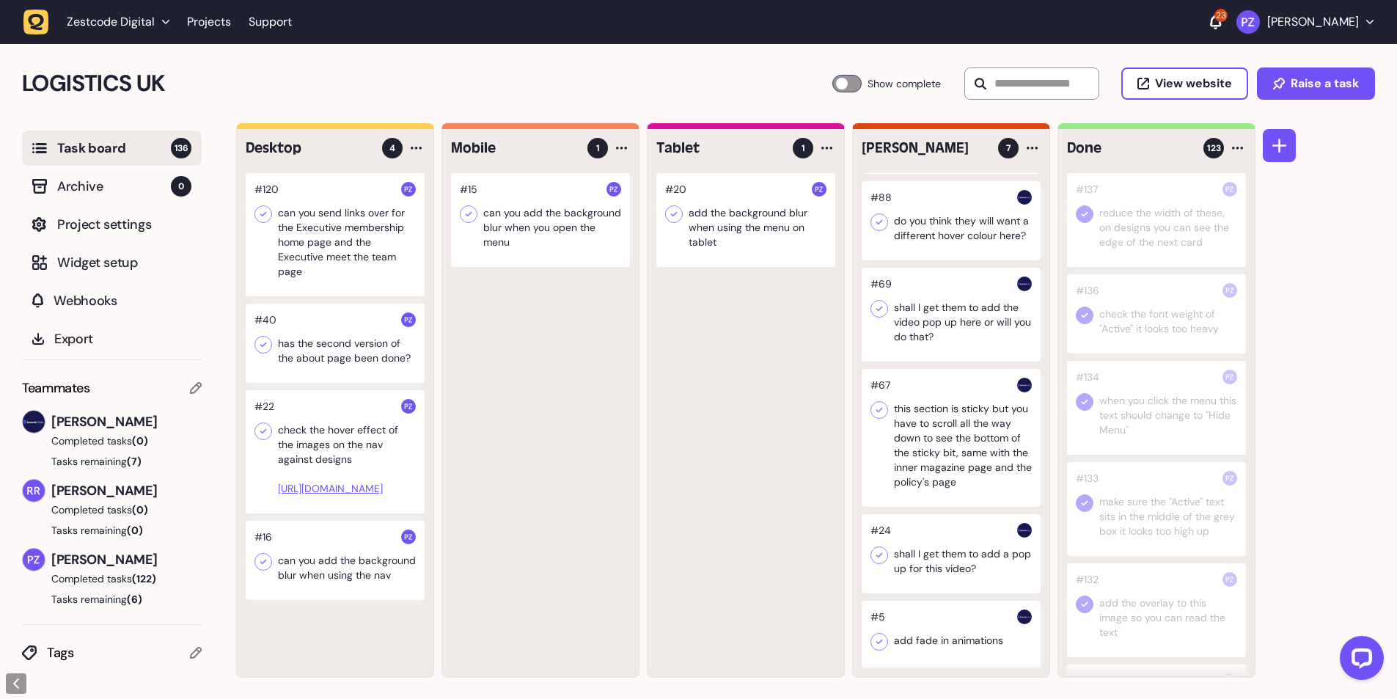
click at [315, 431] on div at bounding box center [335, 451] width 179 height 123
